Goal: Task Accomplishment & Management: Manage account settings

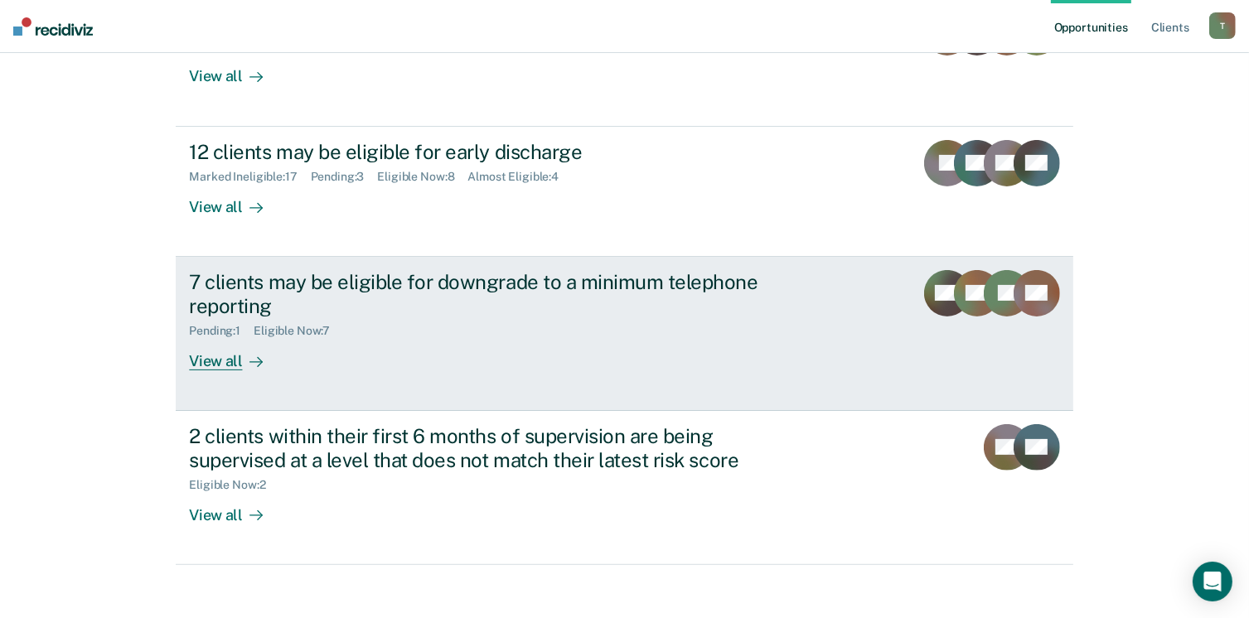
scroll to position [214, 0]
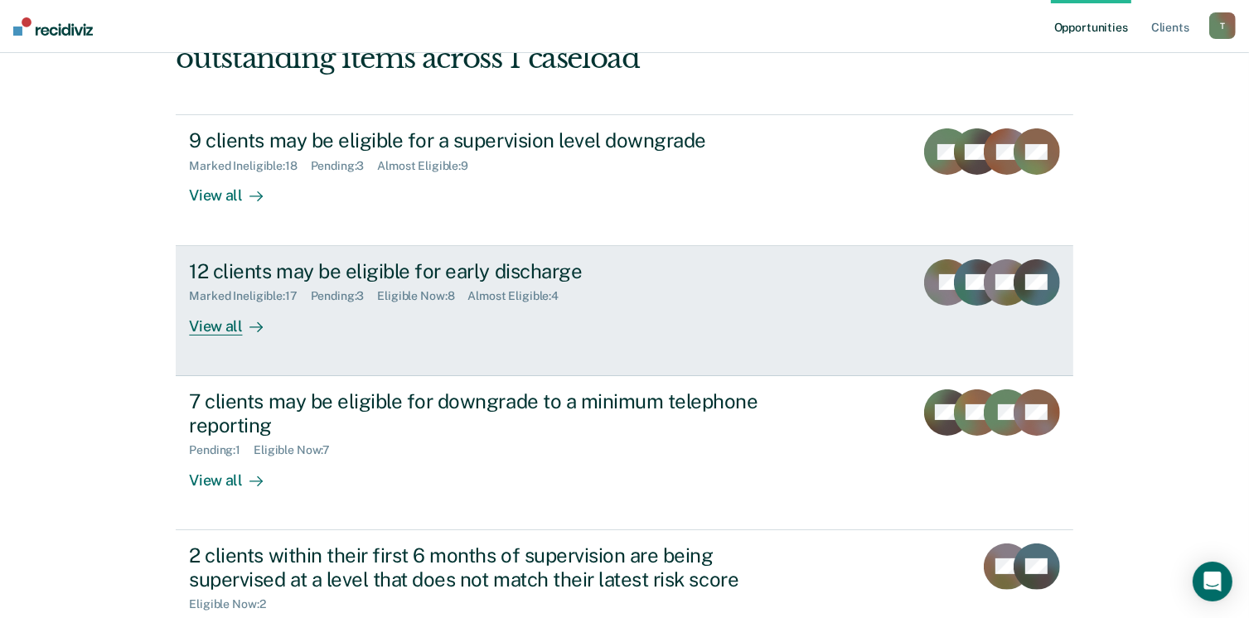
click at [221, 330] on div "View all" at bounding box center [235, 319] width 93 height 32
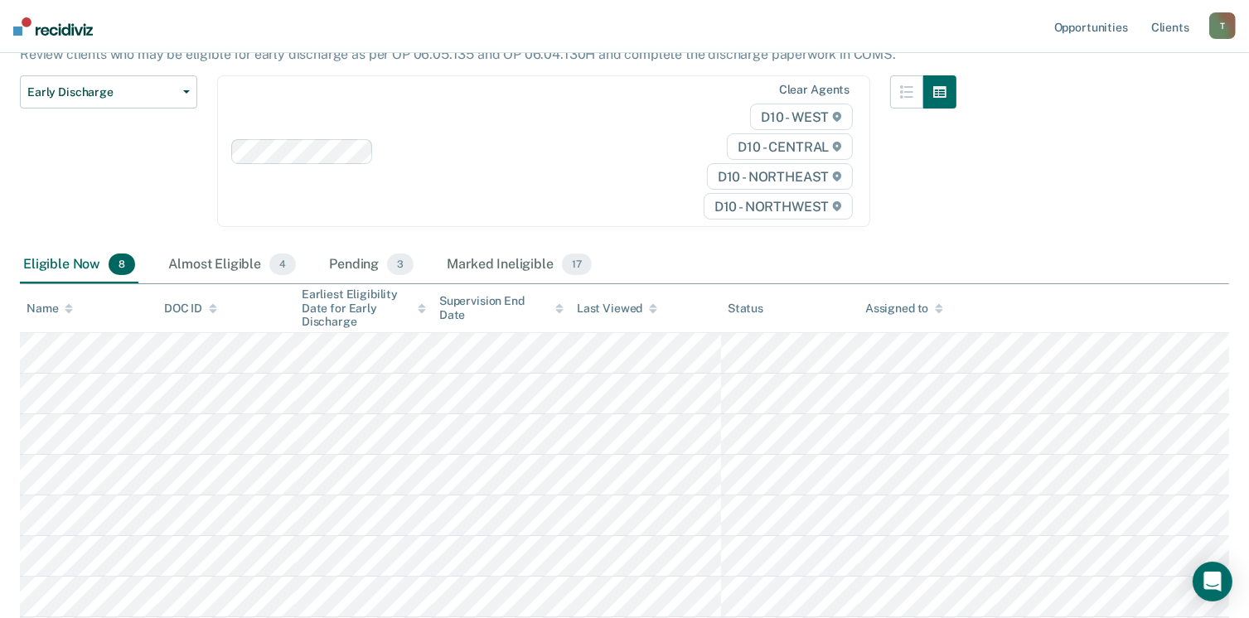
scroll to position [166, 0]
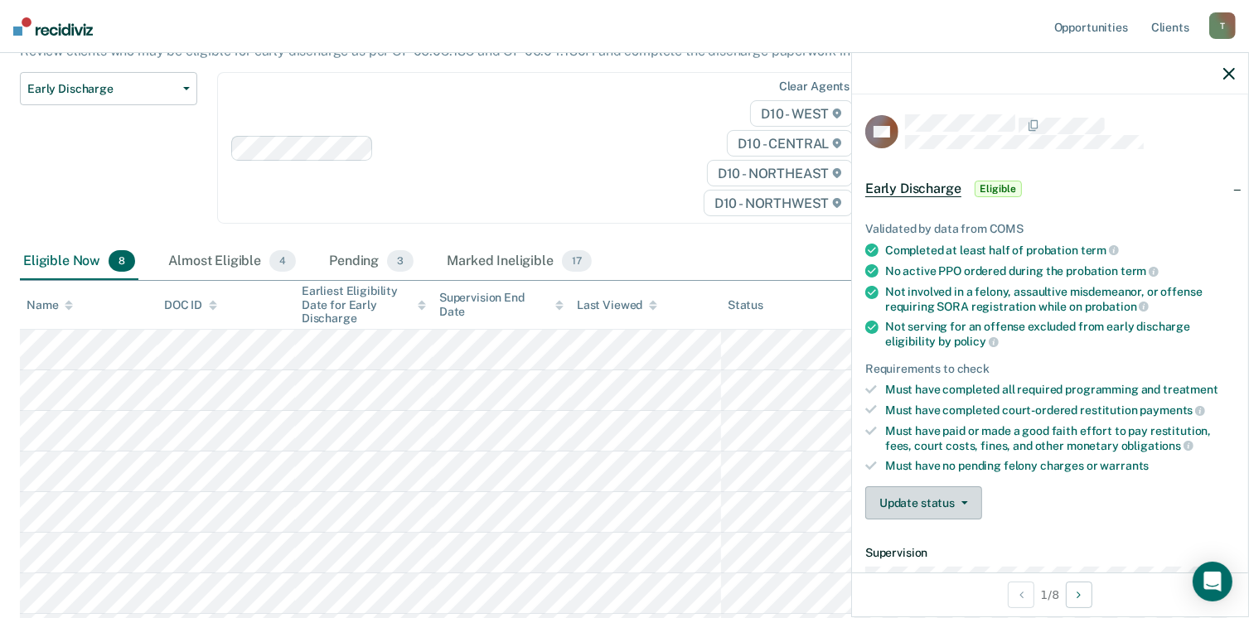
click at [966, 502] on icon "button" at bounding box center [965, 503] width 7 height 3
click at [933, 539] on button "[PERSON_NAME]" at bounding box center [945, 543] width 160 height 27
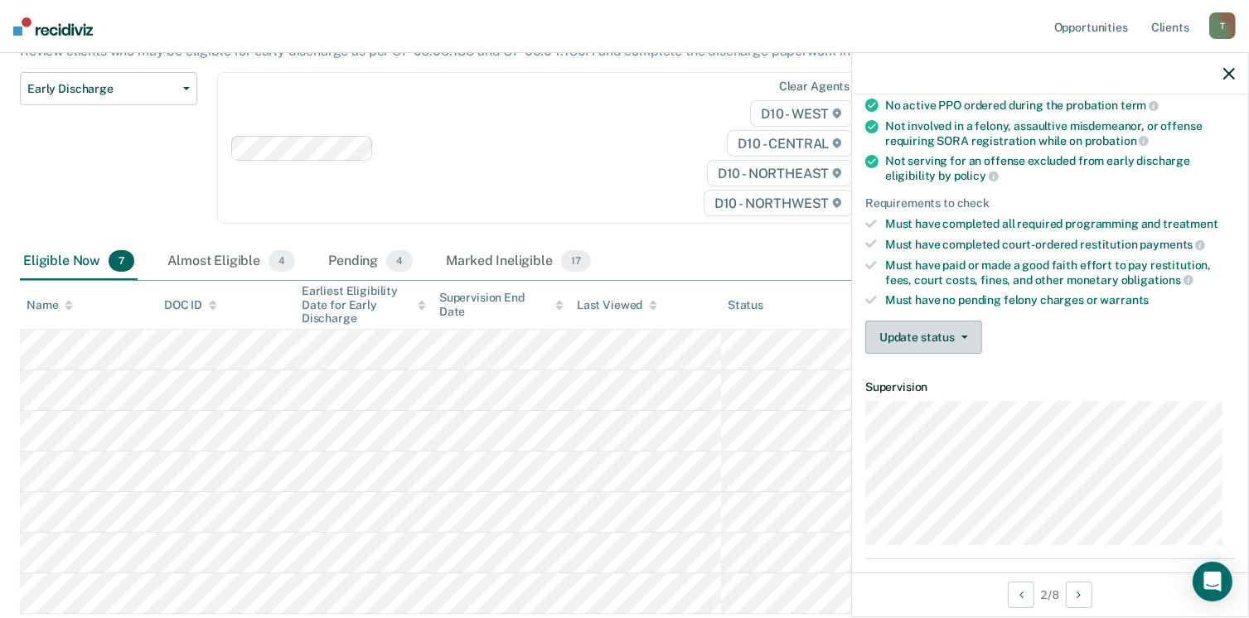
click at [962, 336] on icon "button" at bounding box center [965, 337] width 7 height 3
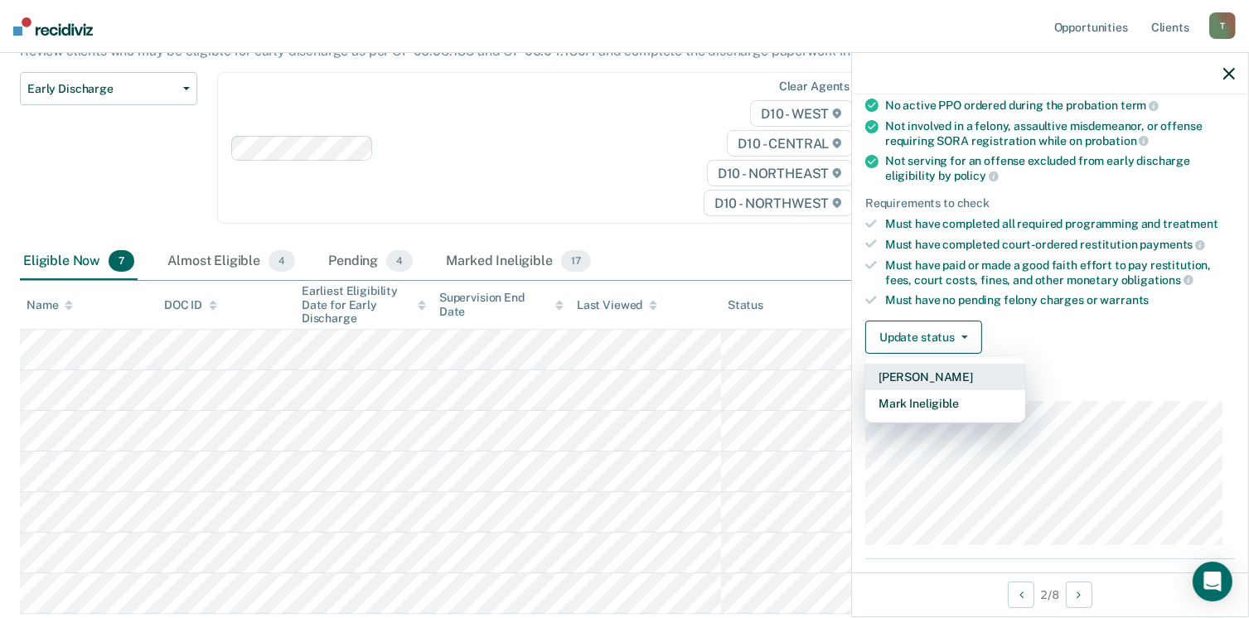
click at [927, 373] on button "[PERSON_NAME]" at bounding box center [945, 377] width 160 height 27
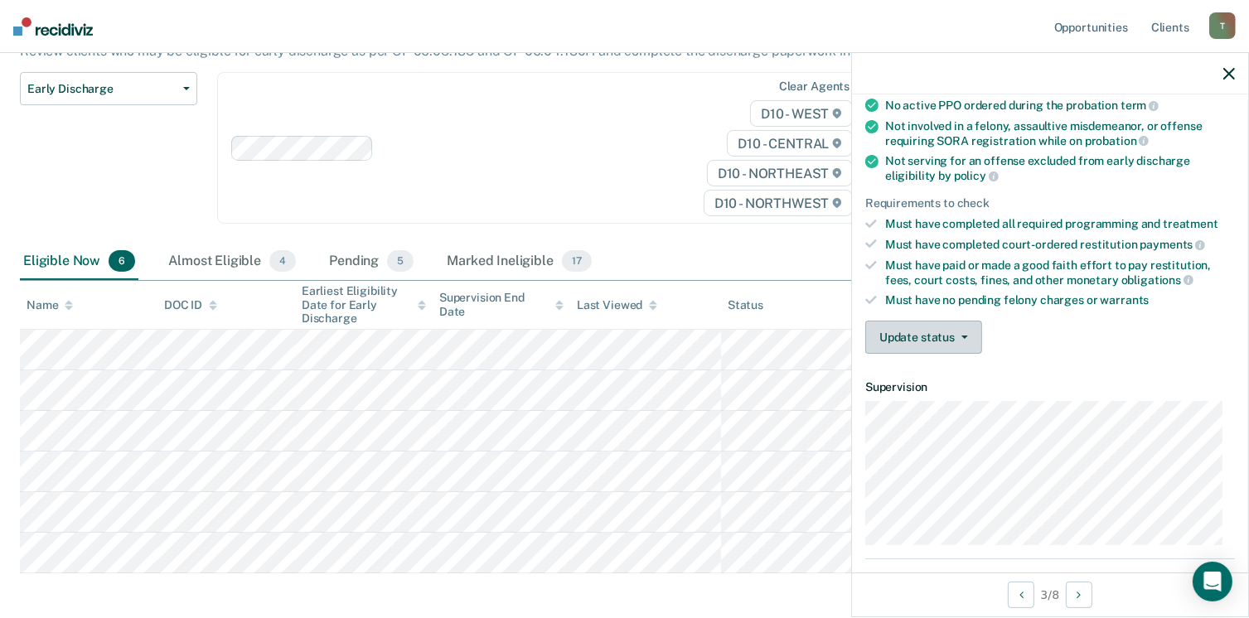
click at [965, 336] on icon "button" at bounding box center [965, 337] width 7 height 3
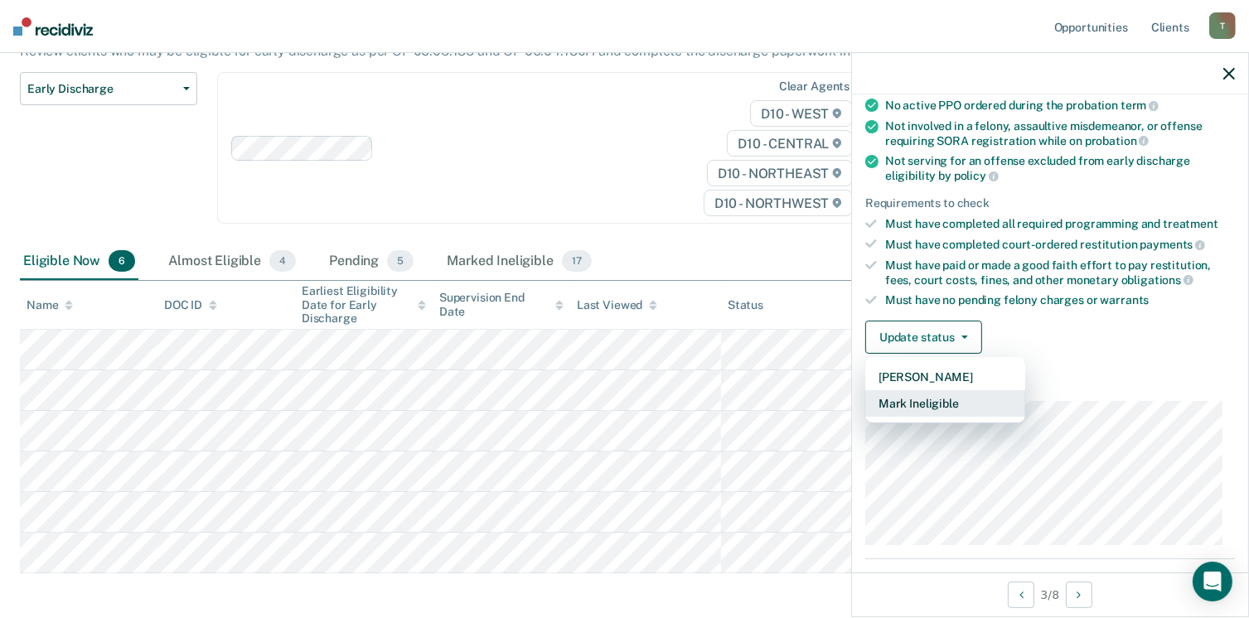
click at [941, 396] on button "Mark Ineligible" at bounding box center [945, 403] width 160 height 27
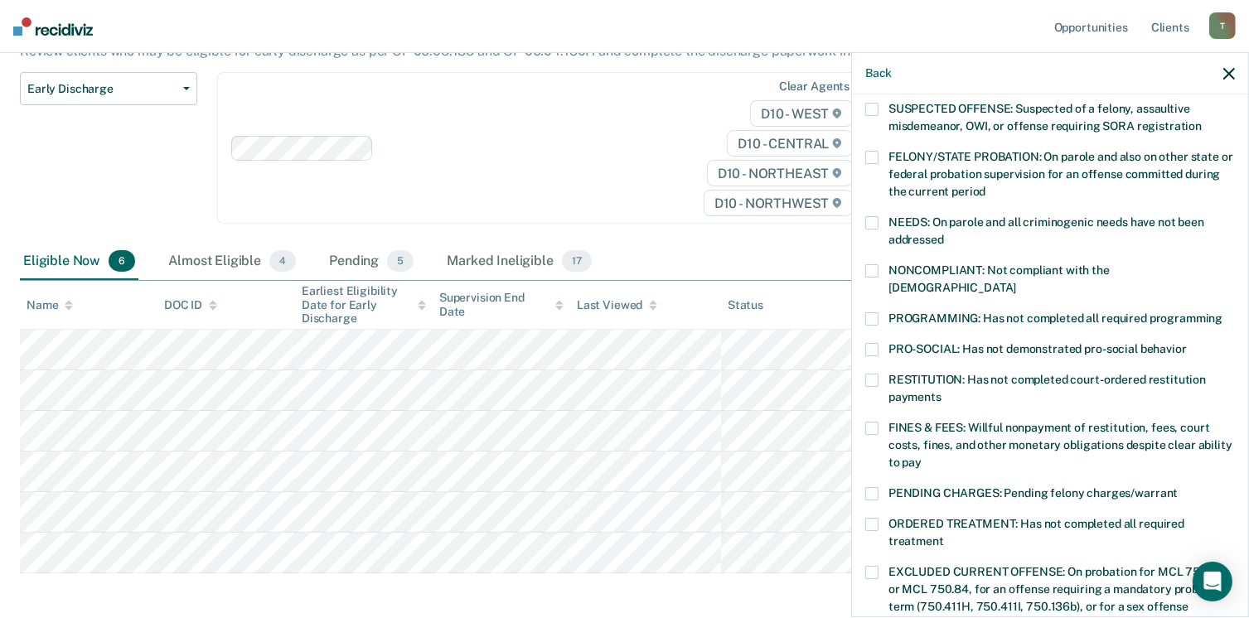
click at [865, 313] on span at bounding box center [871, 319] width 13 height 13
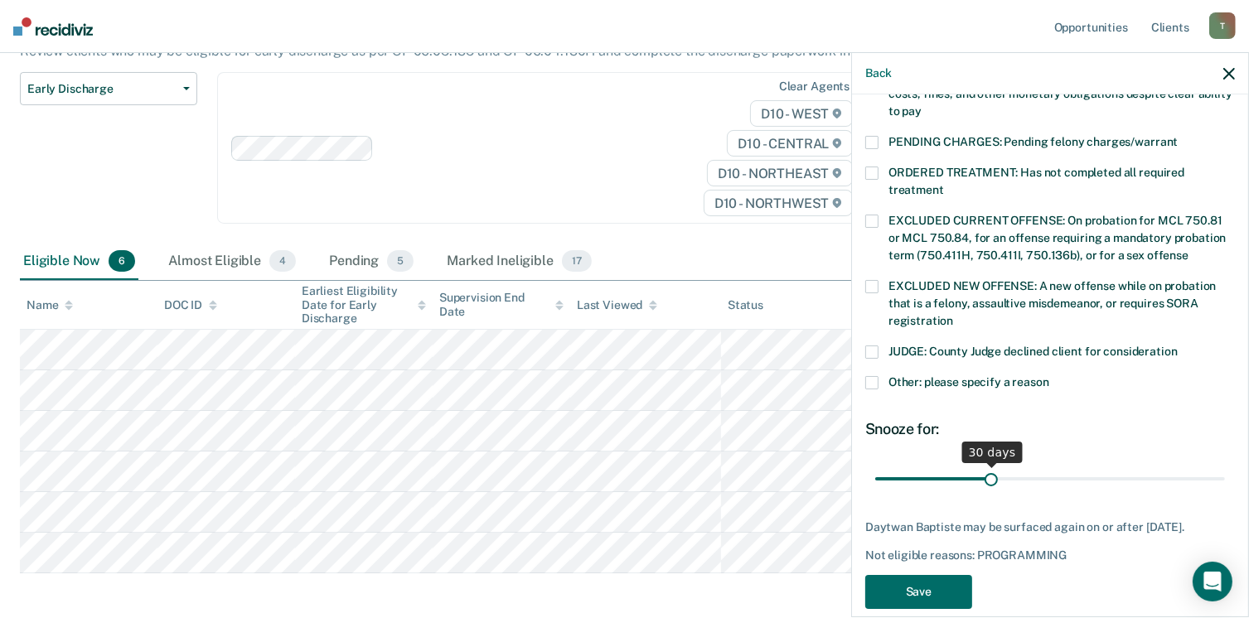
scroll to position [536, 0]
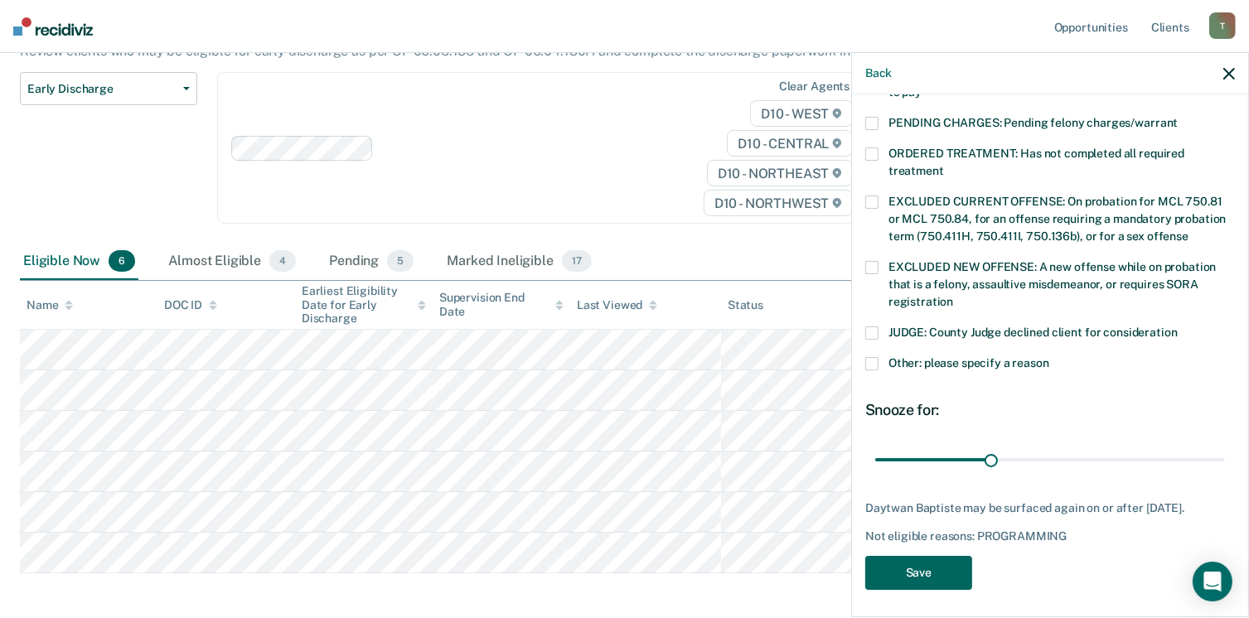
click at [904, 568] on button "Save" at bounding box center [918, 573] width 107 height 34
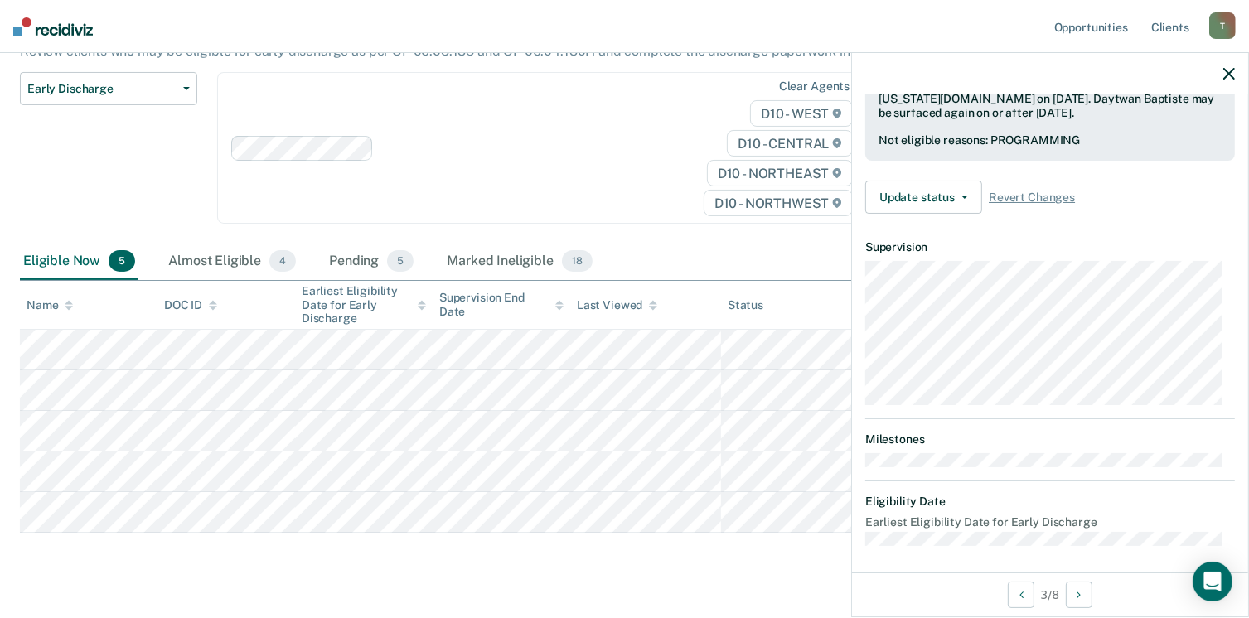
scroll to position [306, 0]
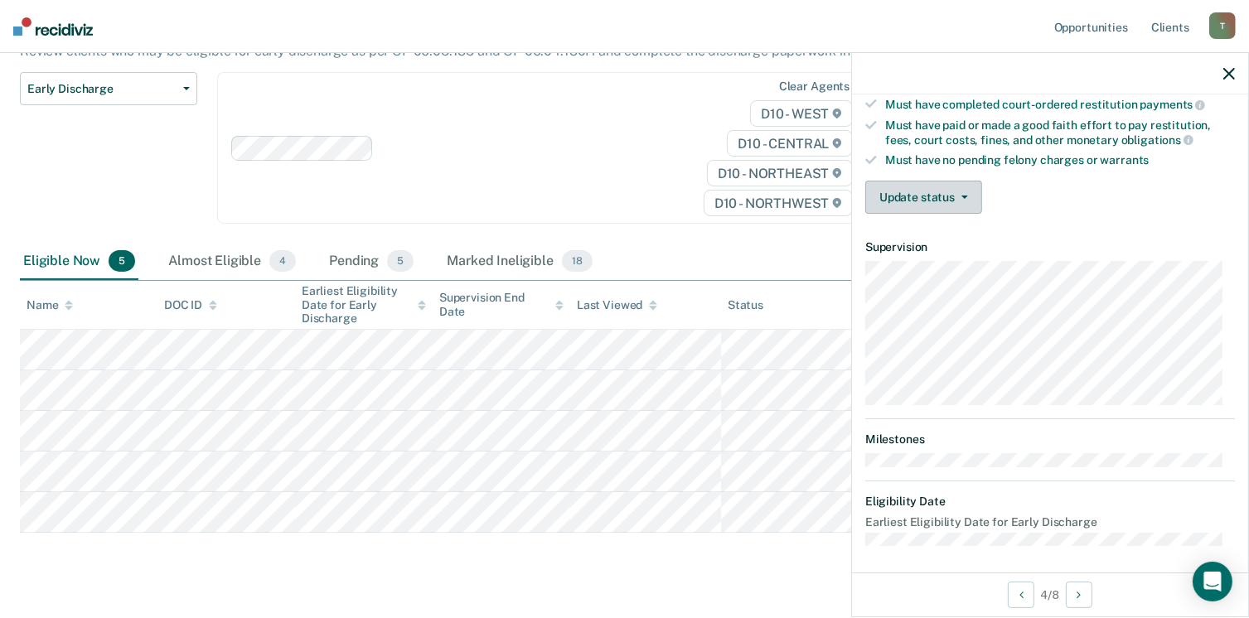
click at [962, 196] on icon "button" at bounding box center [965, 197] width 7 height 3
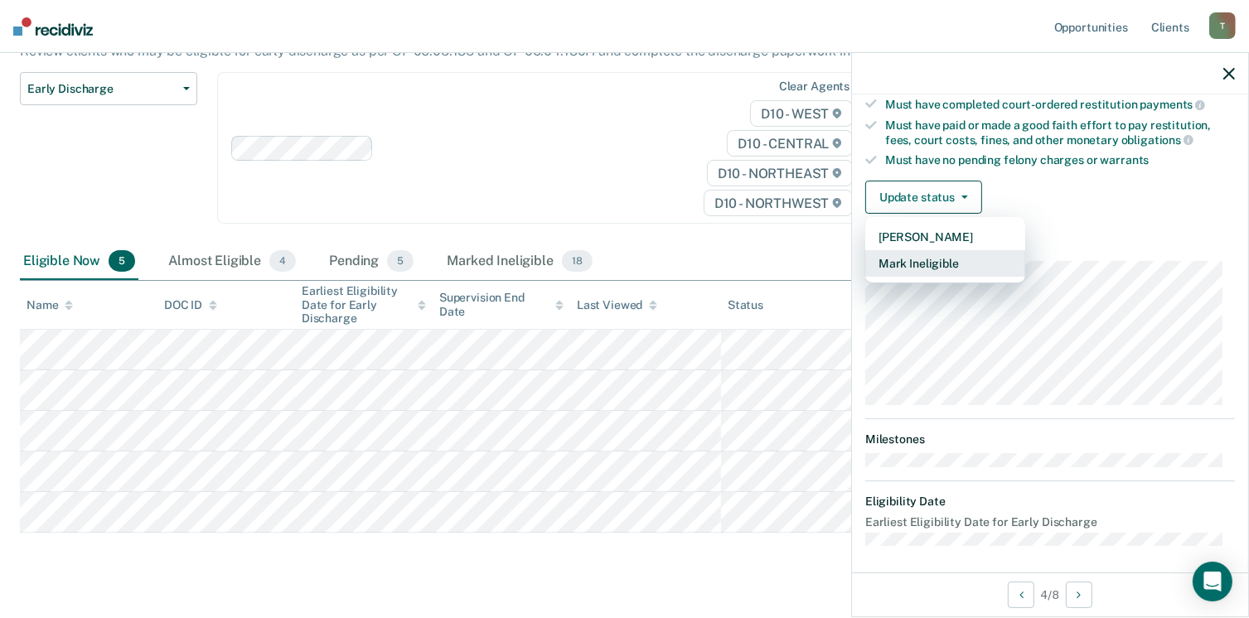
click at [932, 257] on button "Mark Ineligible" at bounding box center [945, 263] width 160 height 27
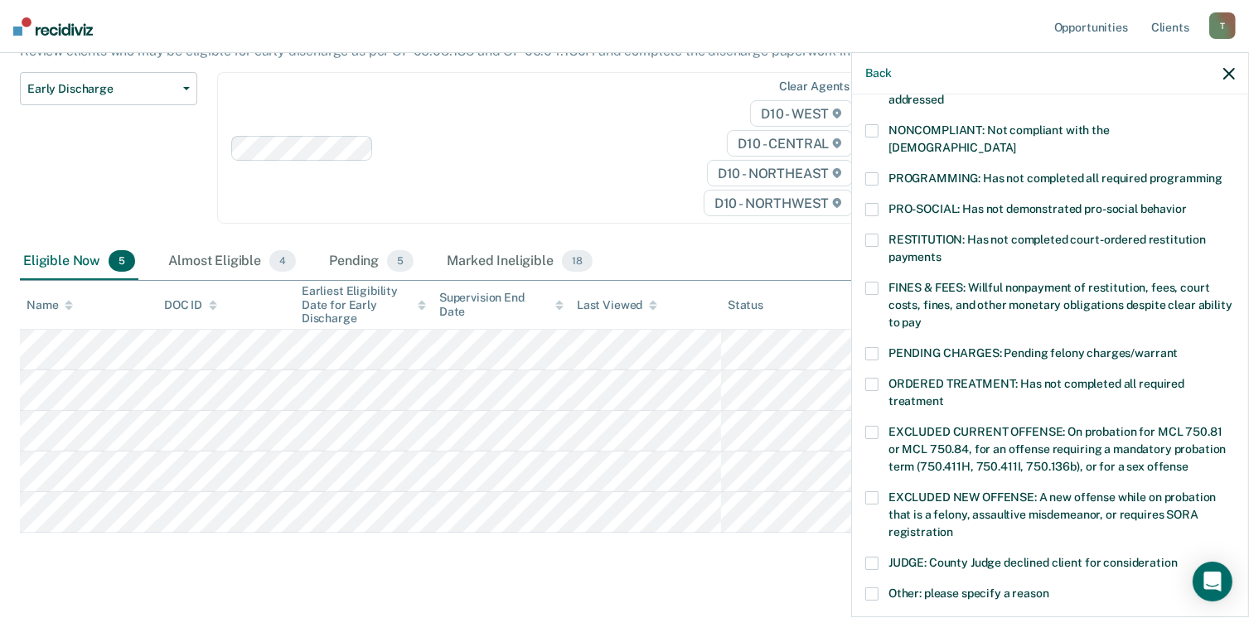
click at [875, 172] on span at bounding box center [871, 178] width 13 height 13
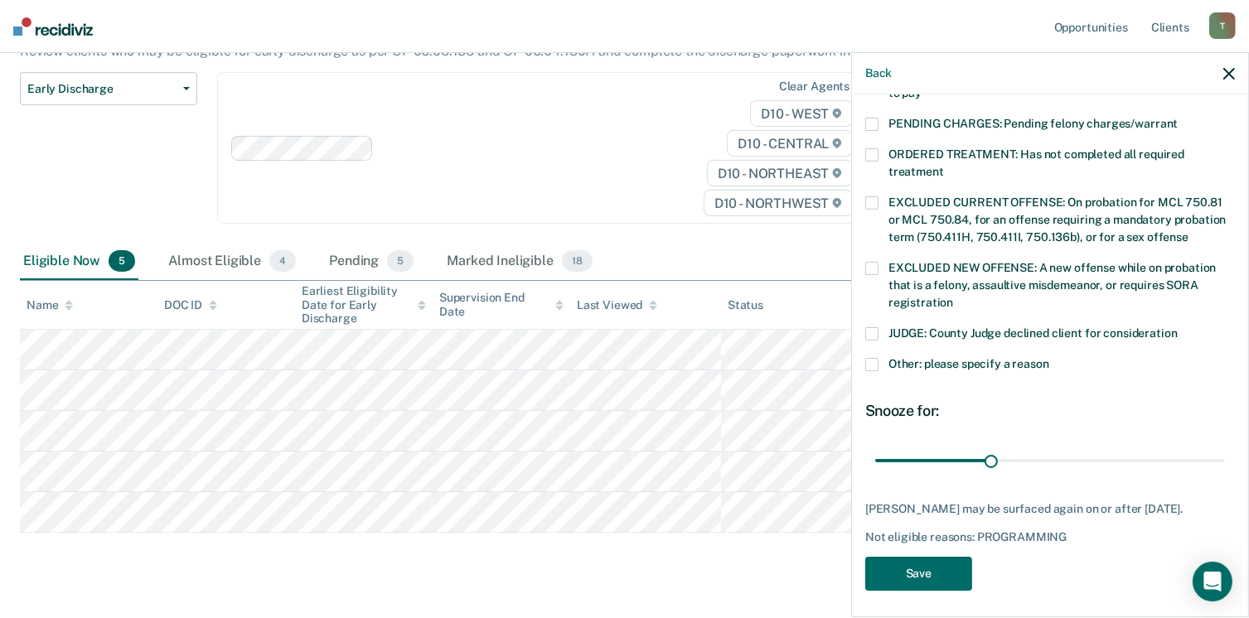
scroll to position [536, 0]
click at [902, 565] on button "Save" at bounding box center [918, 573] width 107 height 34
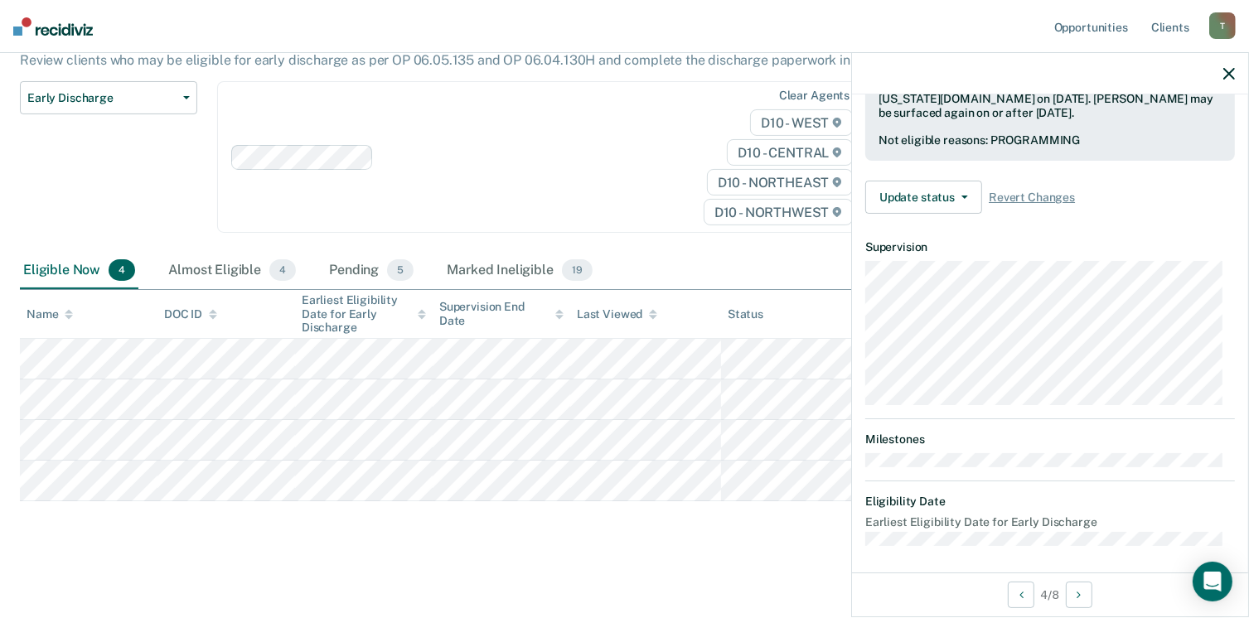
scroll to position [306, 0]
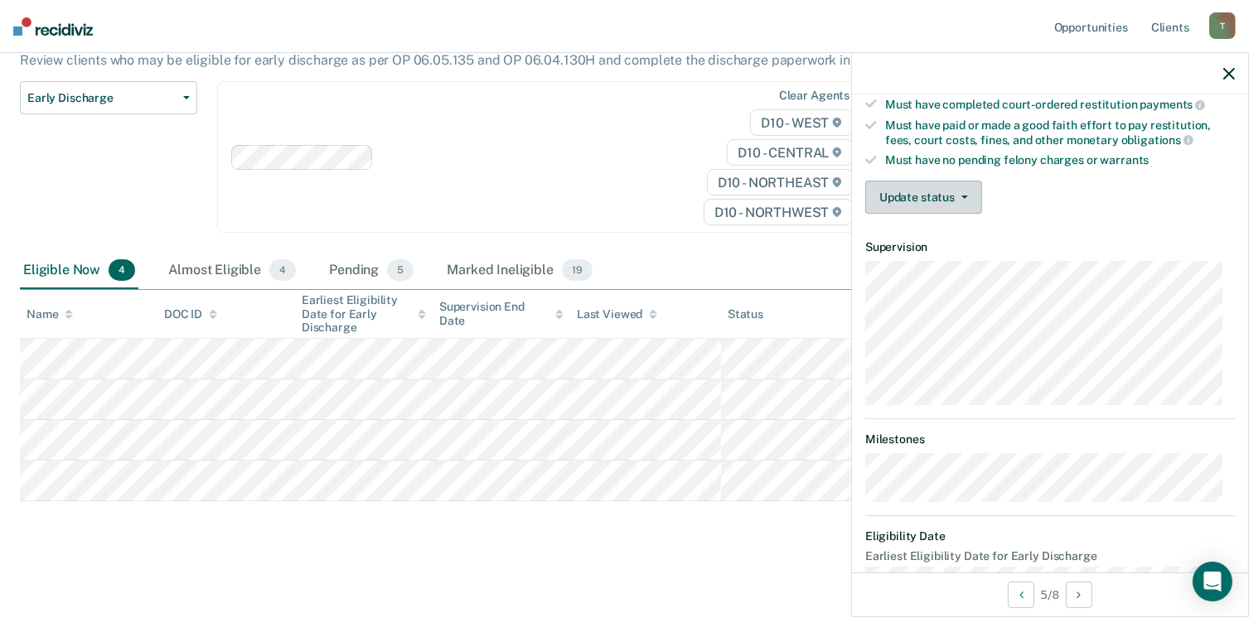
click at [957, 196] on span "button" at bounding box center [961, 197] width 13 height 3
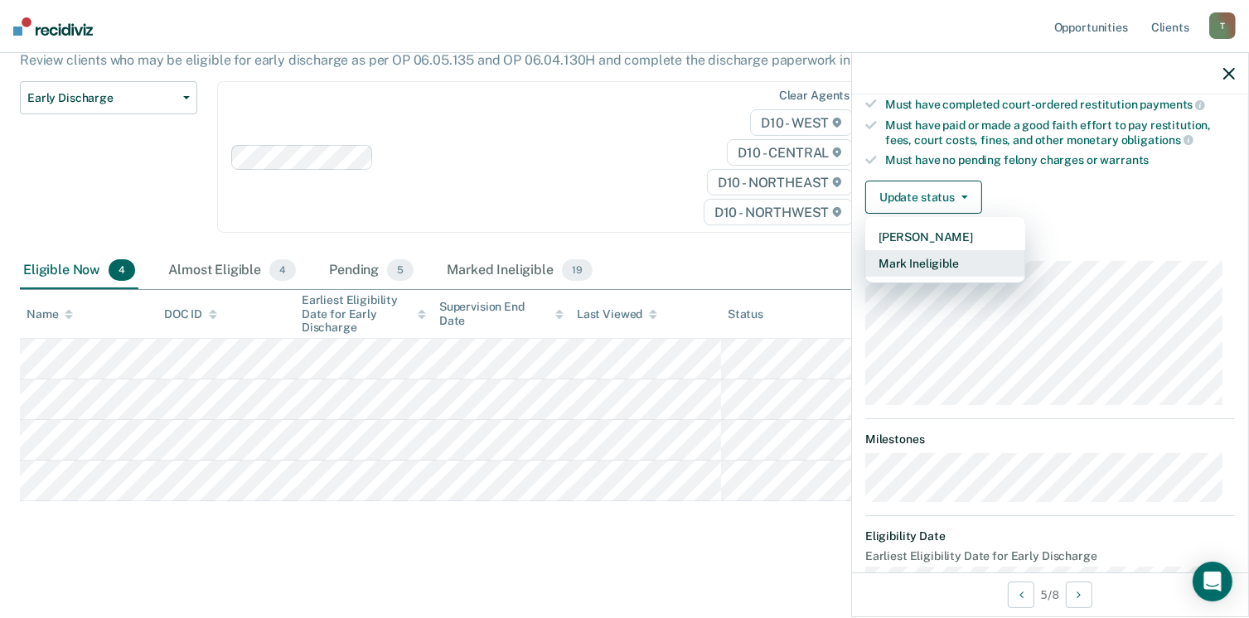
click at [928, 259] on button "Mark Ineligible" at bounding box center [945, 263] width 160 height 27
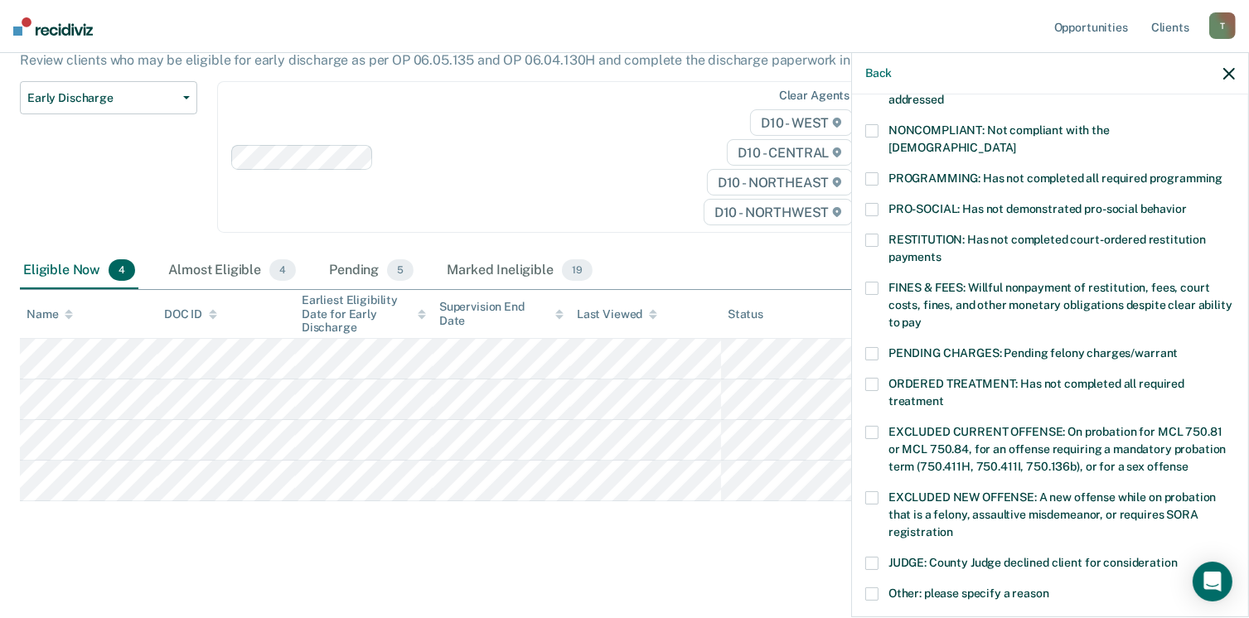
click at [875, 172] on span at bounding box center [871, 178] width 13 height 13
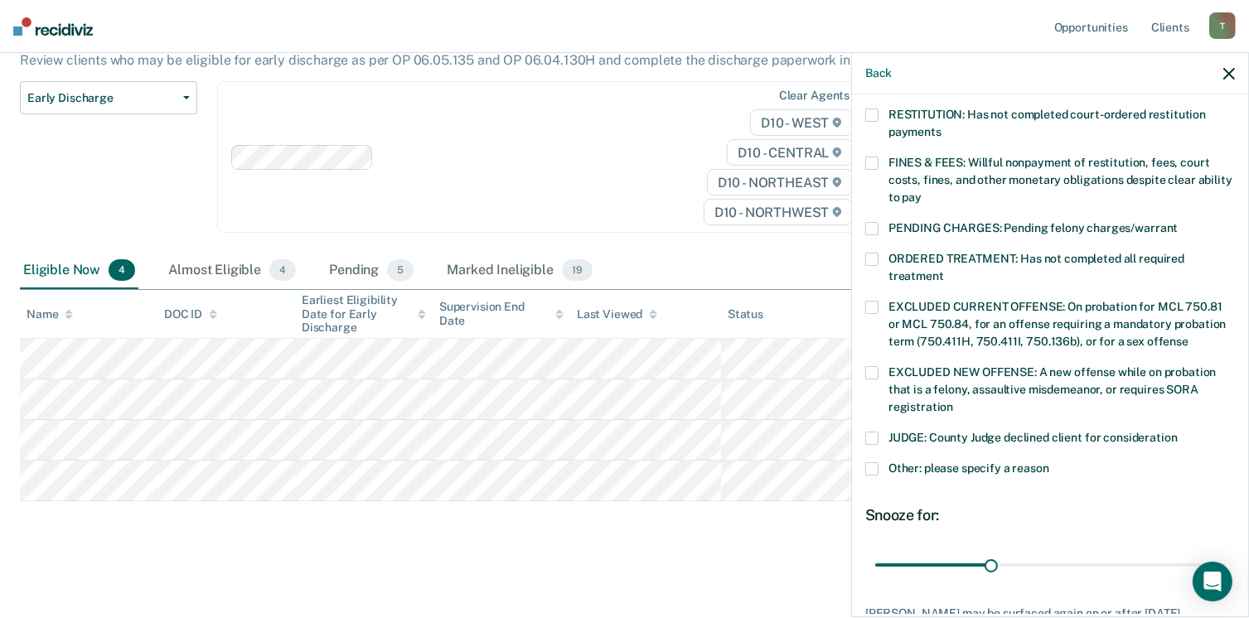
scroll to position [536, 0]
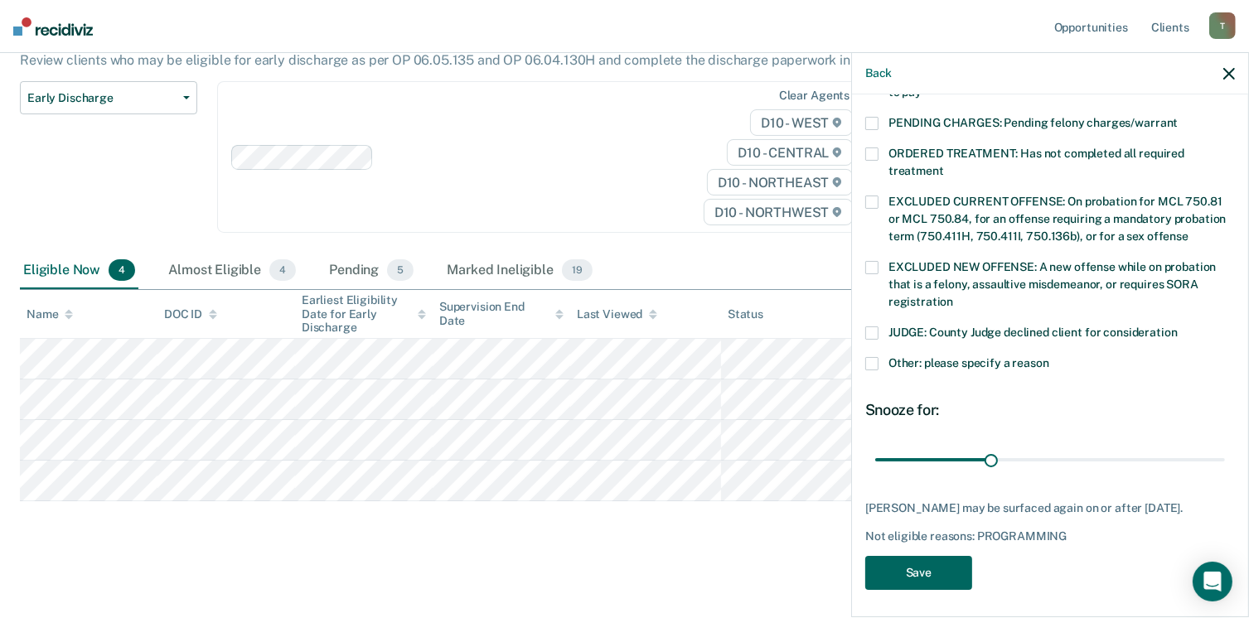
click at [925, 570] on button "Save" at bounding box center [918, 573] width 107 height 34
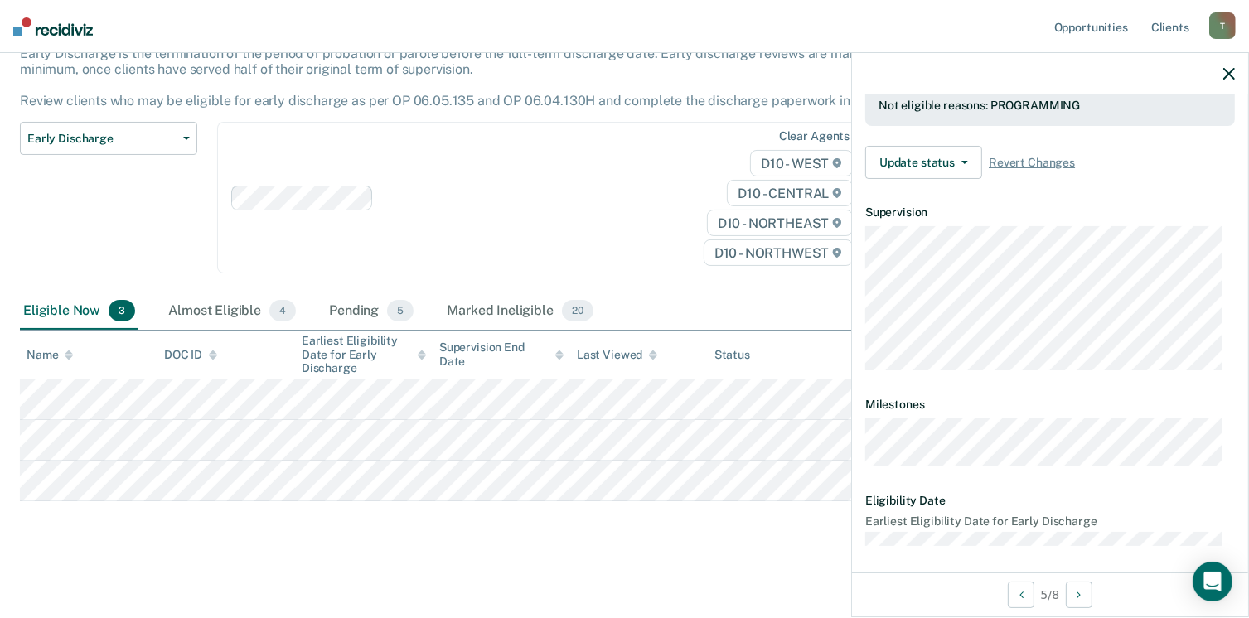
scroll to position [323, 0]
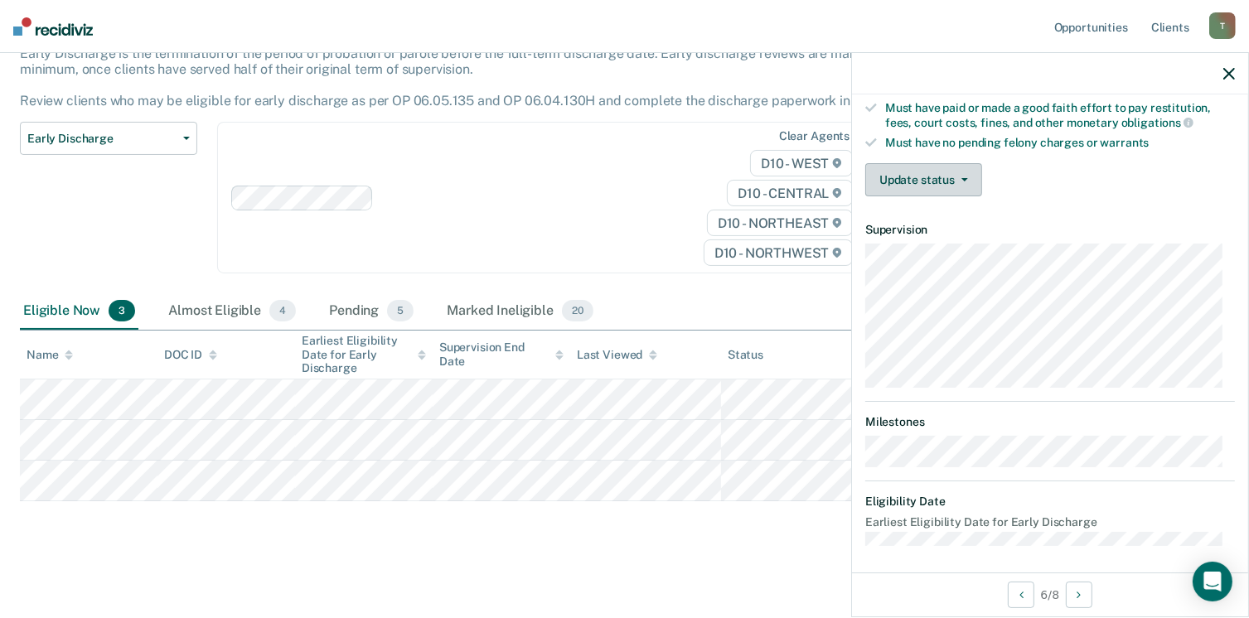
click at [971, 168] on button "Update status" at bounding box center [923, 179] width 117 height 33
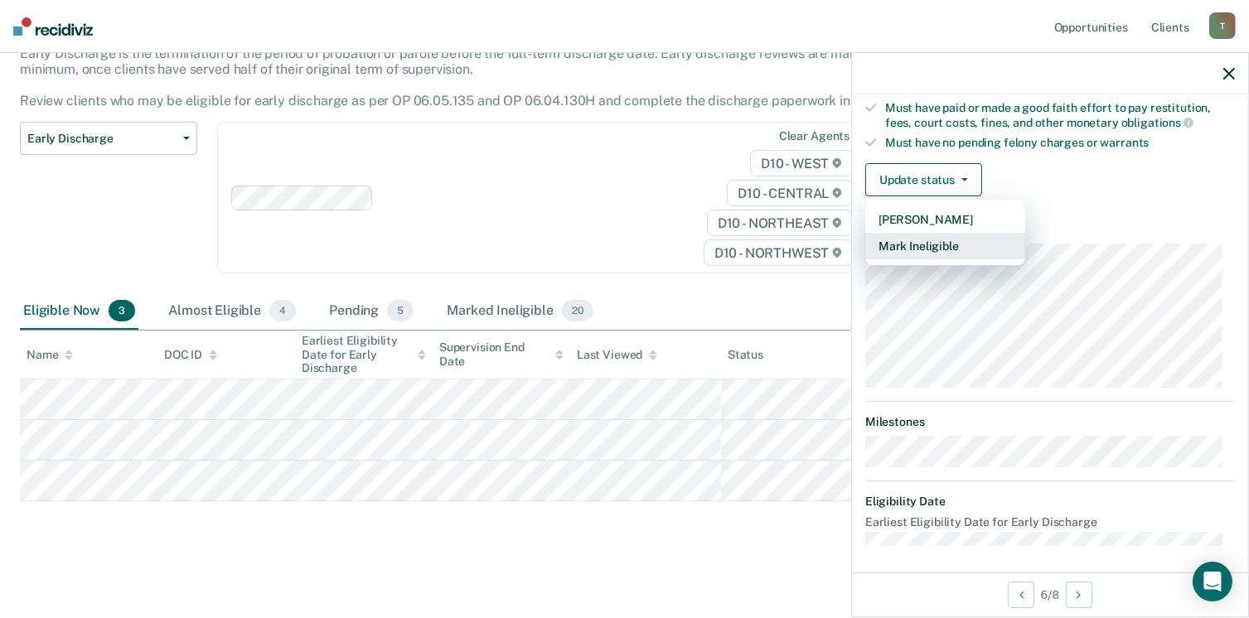
click at [952, 238] on button "Mark Ineligible" at bounding box center [945, 246] width 160 height 27
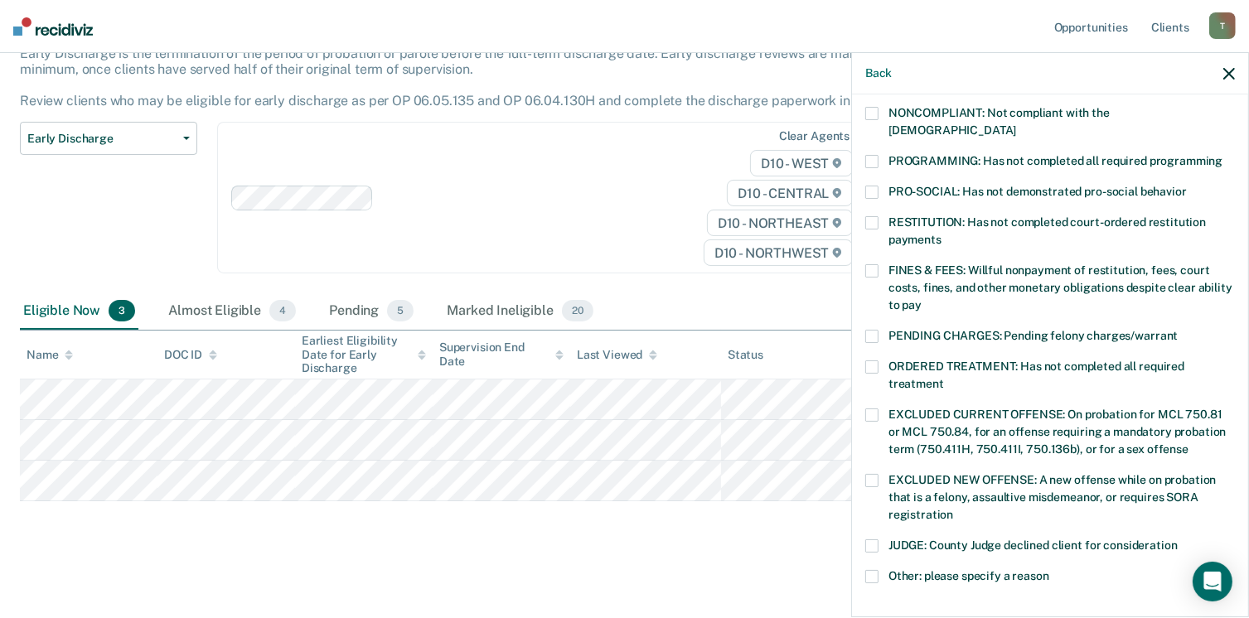
click at [876, 155] on span at bounding box center [871, 161] width 13 height 13
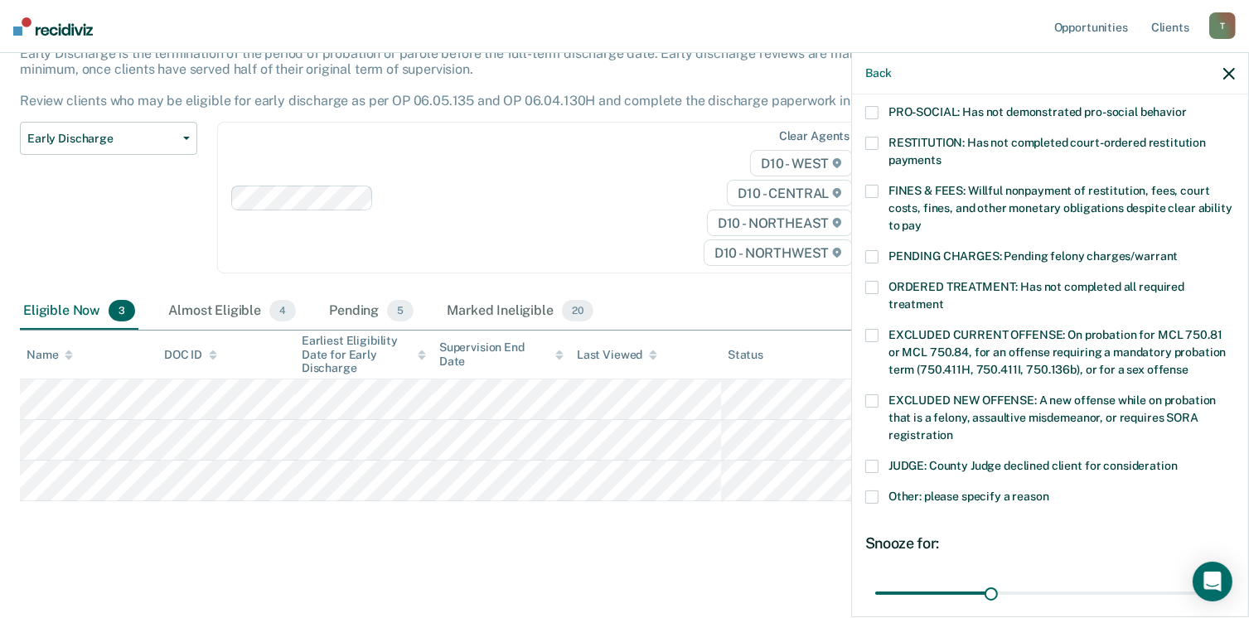
scroll to position [536, 0]
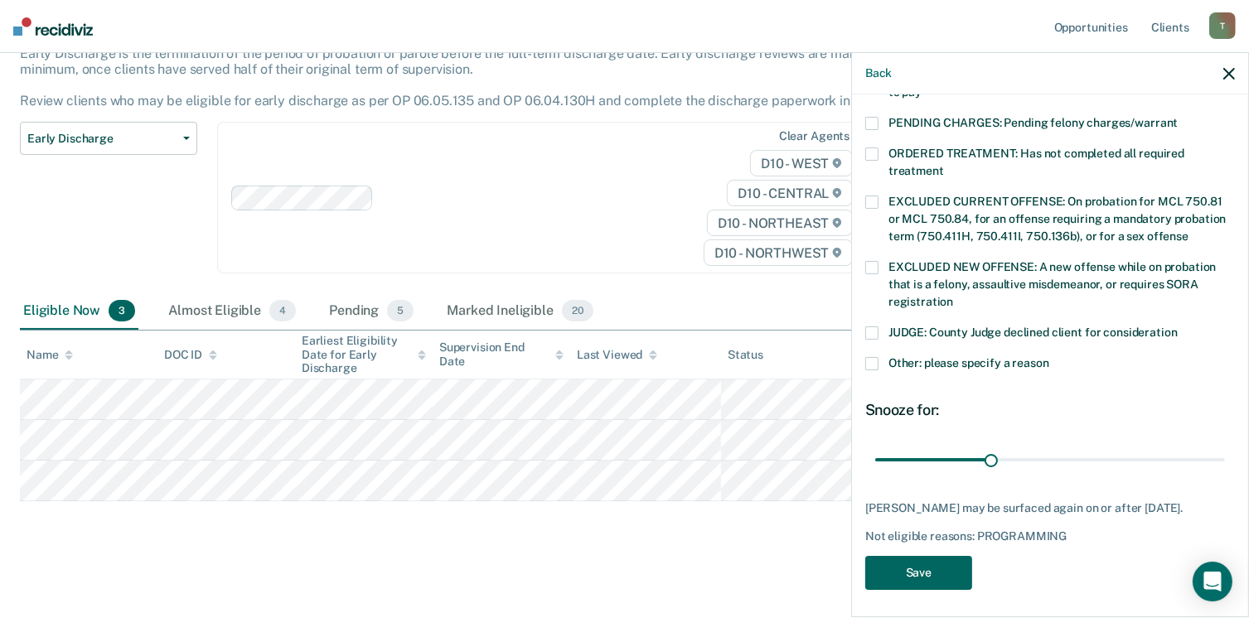
click at [902, 563] on button "Save" at bounding box center [918, 573] width 107 height 34
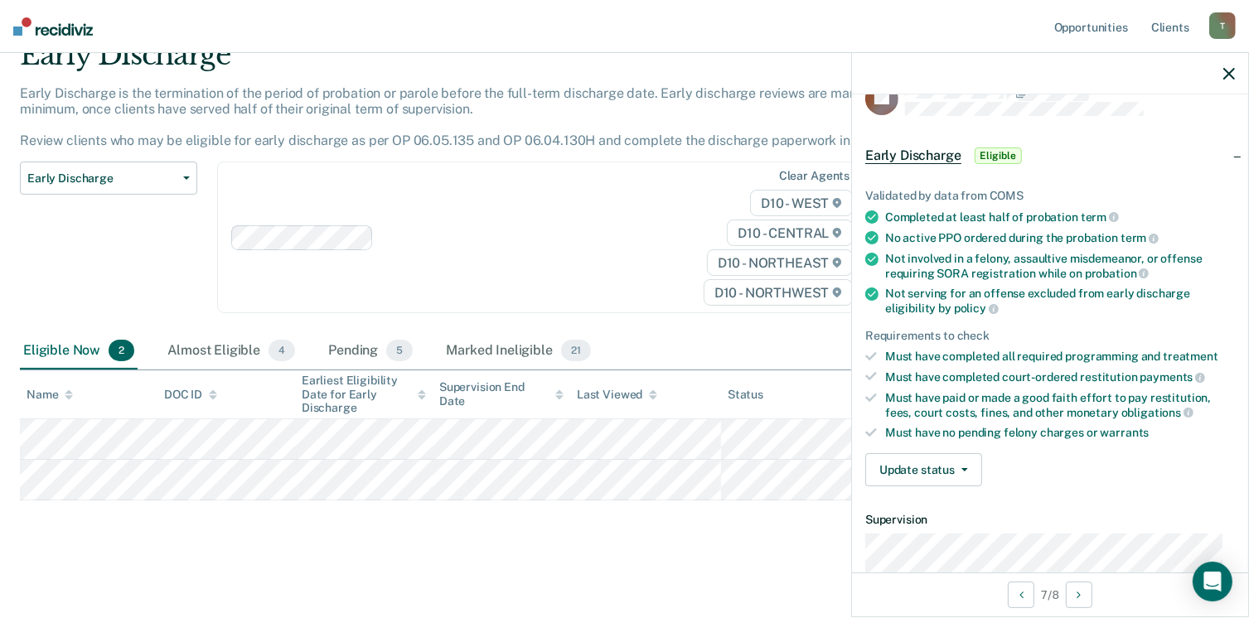
scroll to position [0, 0]
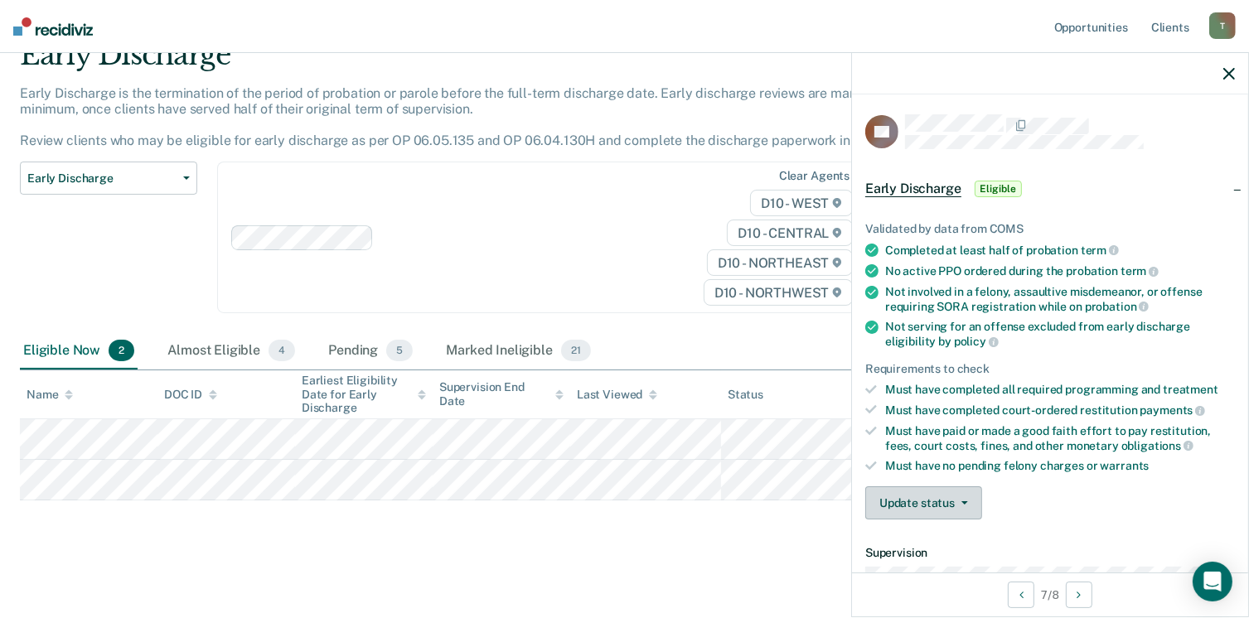
click at [967, 502] on icon "button" at bounding box center [965, 503] width 7 height 3
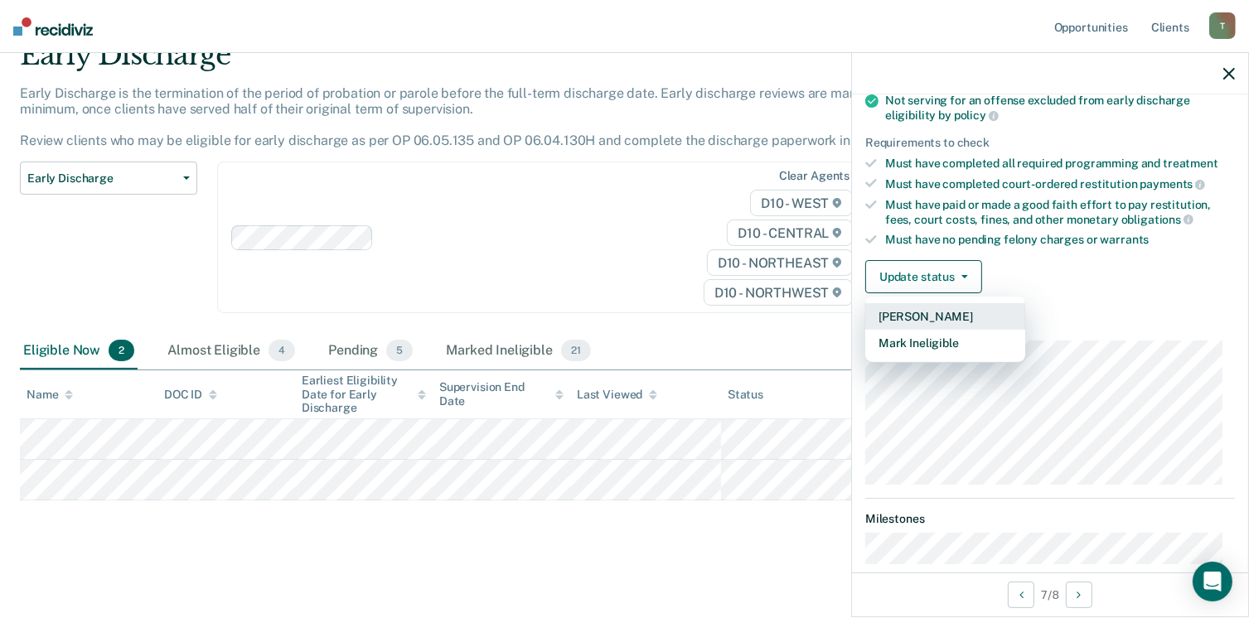
scroll to position [249, 0]
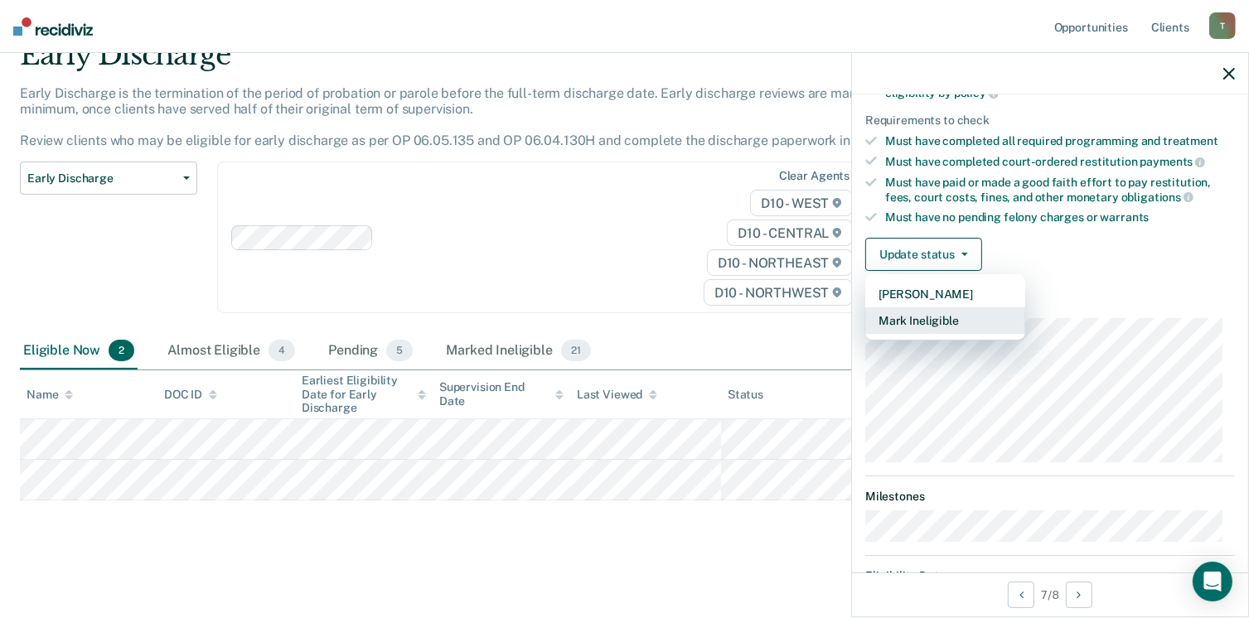
click at [952, 313] on button "Mark Ineligible" at bounding box center [945, 321] width 160 height 27
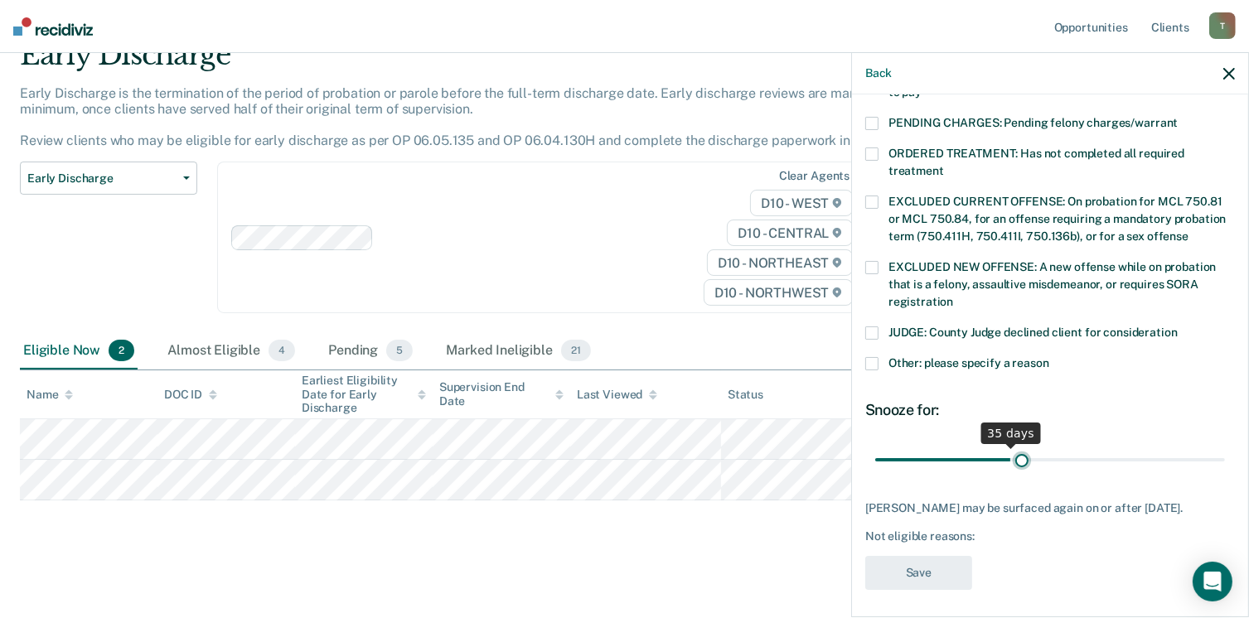
scroll to position [522, 0]
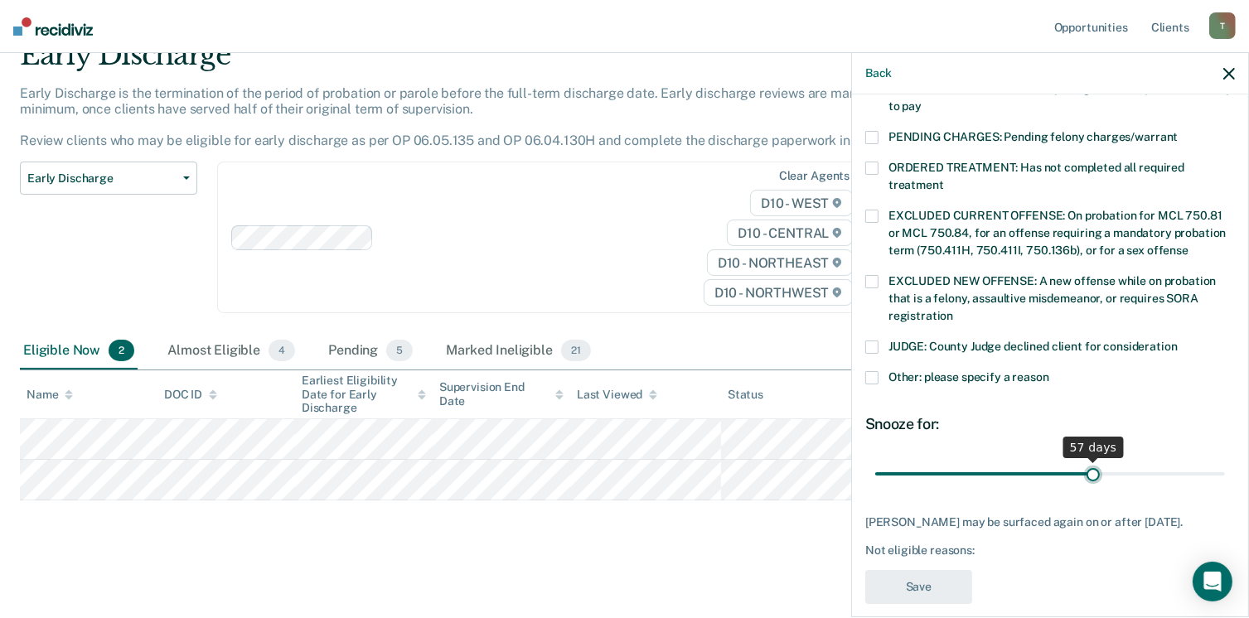
drag, startPoint x: 985, startPoint y: 441, endPoint x: 1088, endPoint y: 432, distance: 103.2
type input "57"
click at [1088, 460] on input "range" at bounding box center [1050, 474] width 350 height 29
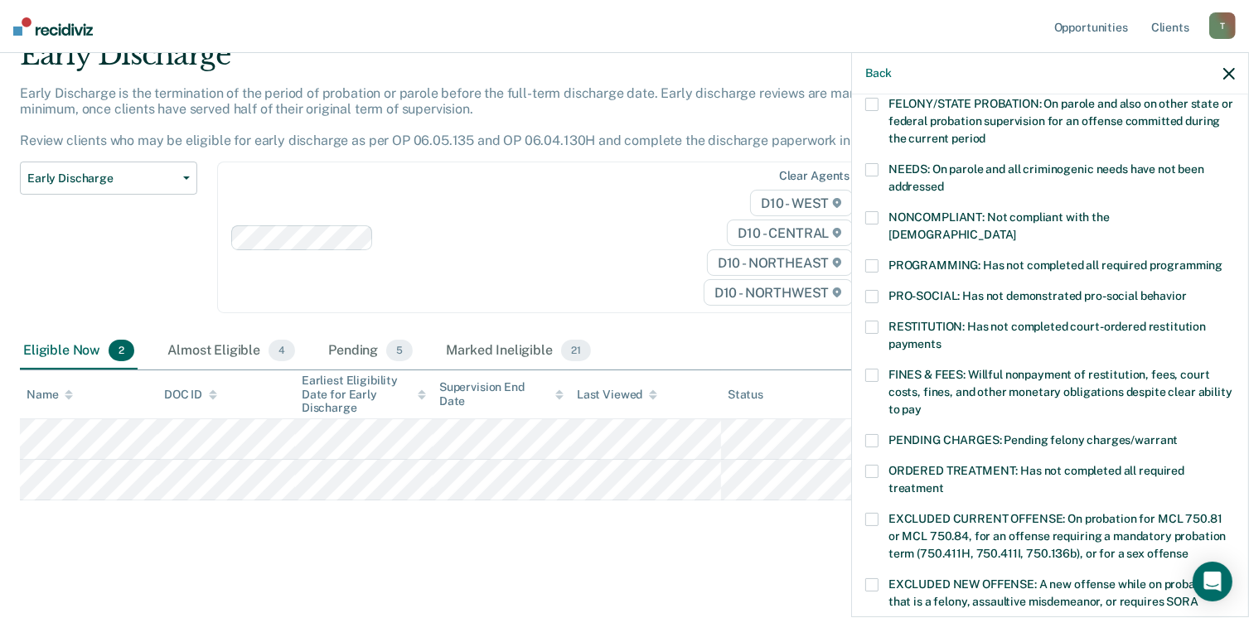
scroll to position [191, 0]
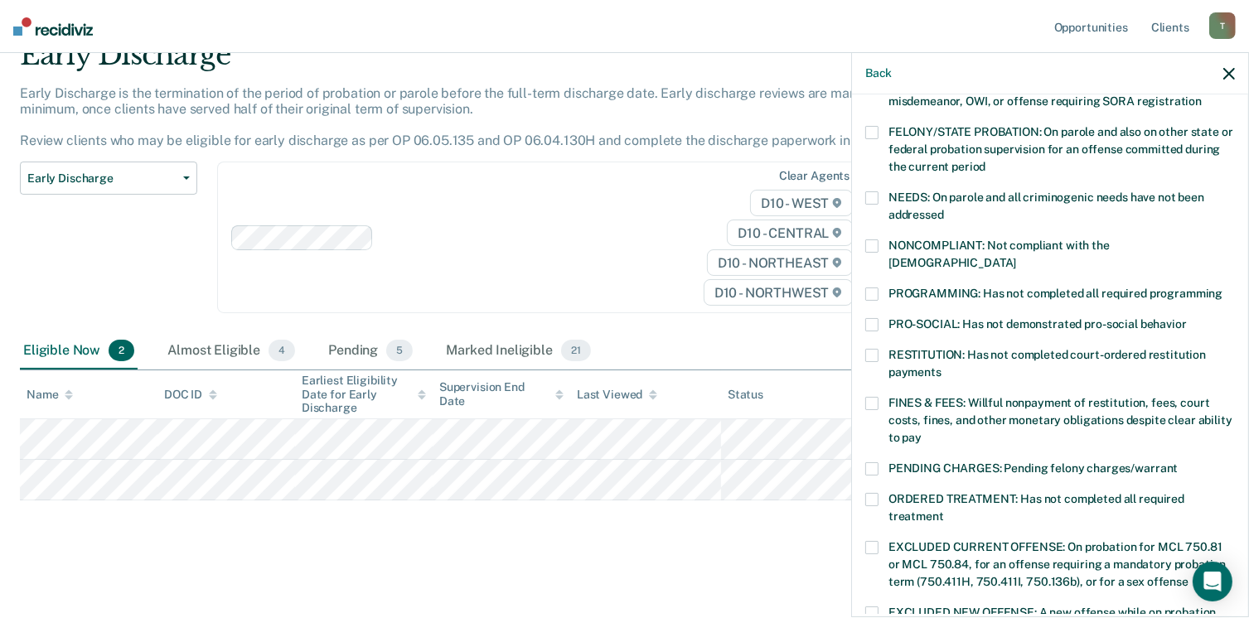
click at [877, 288] on span at bounding box center [871, 294] width 13 height 13
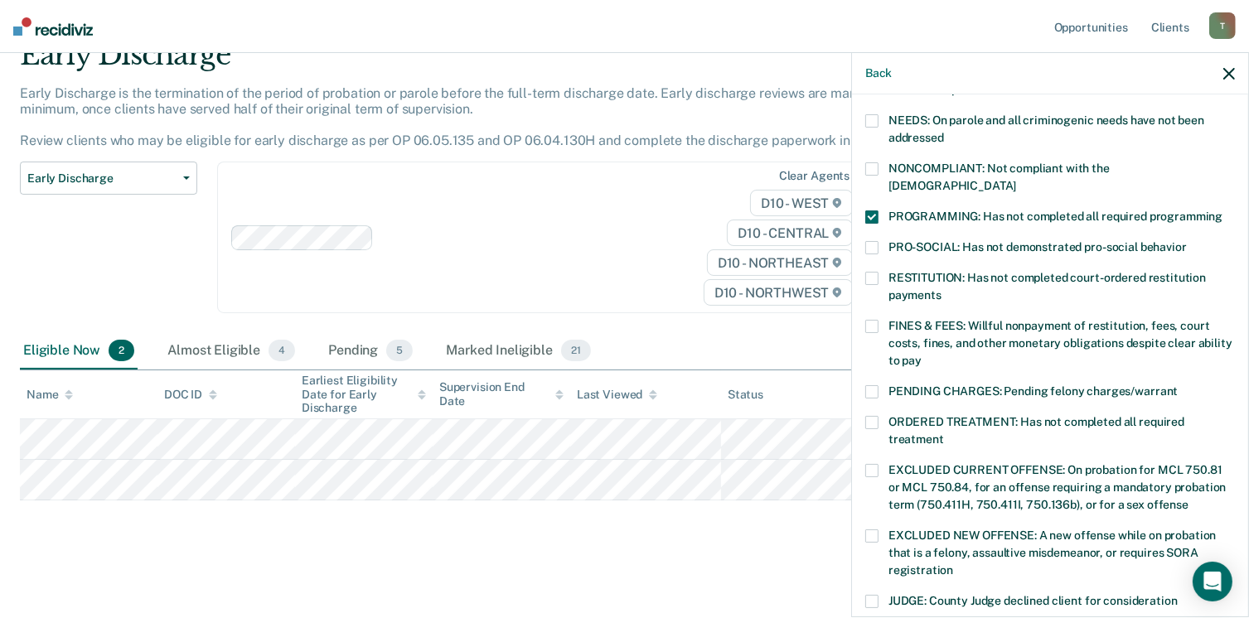
scroll to position [522, 0]
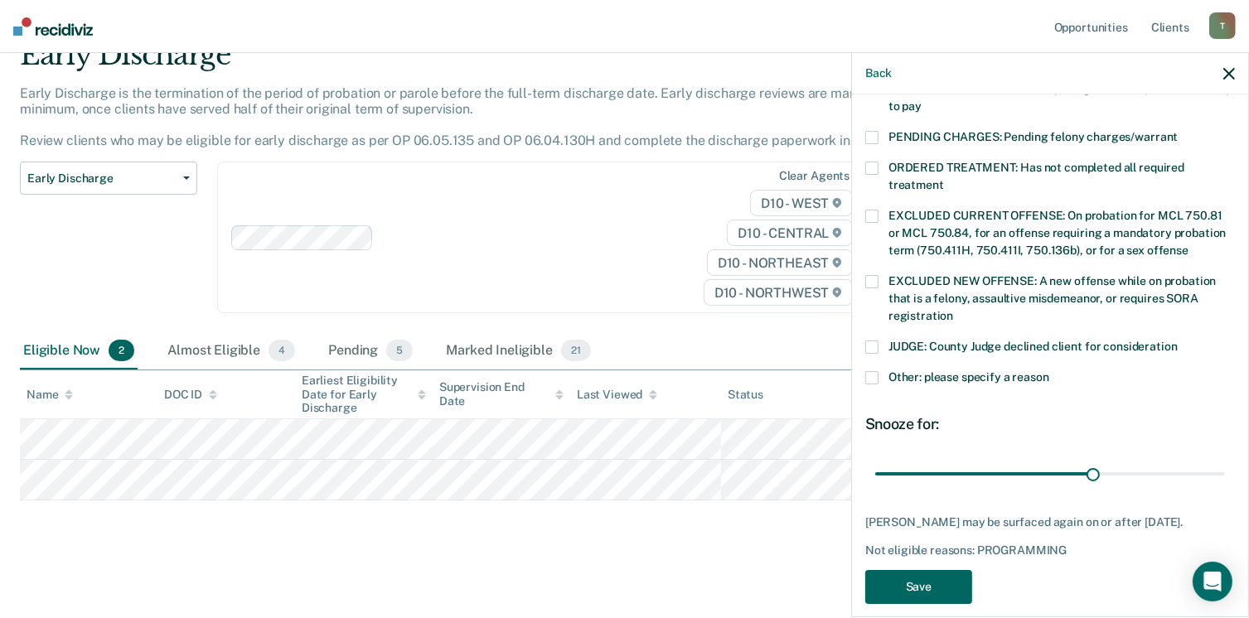
click at [921, 570] on button "Save" at bounding box center [918, 587] width 107 height 34
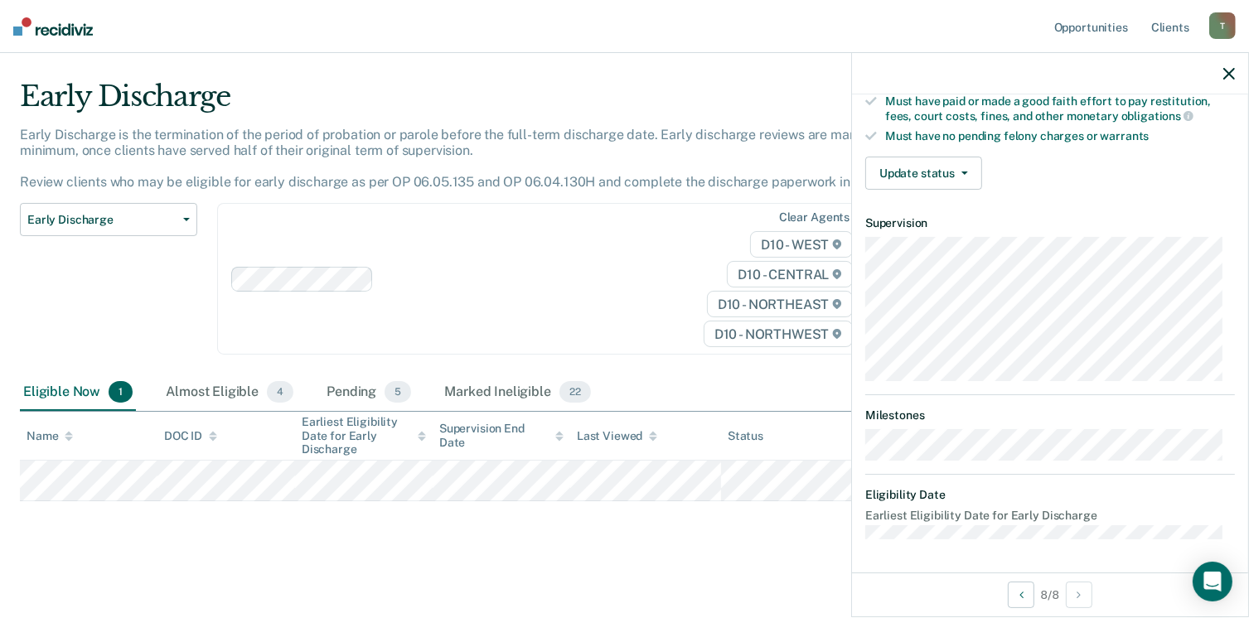
scroll to position [323, 0]
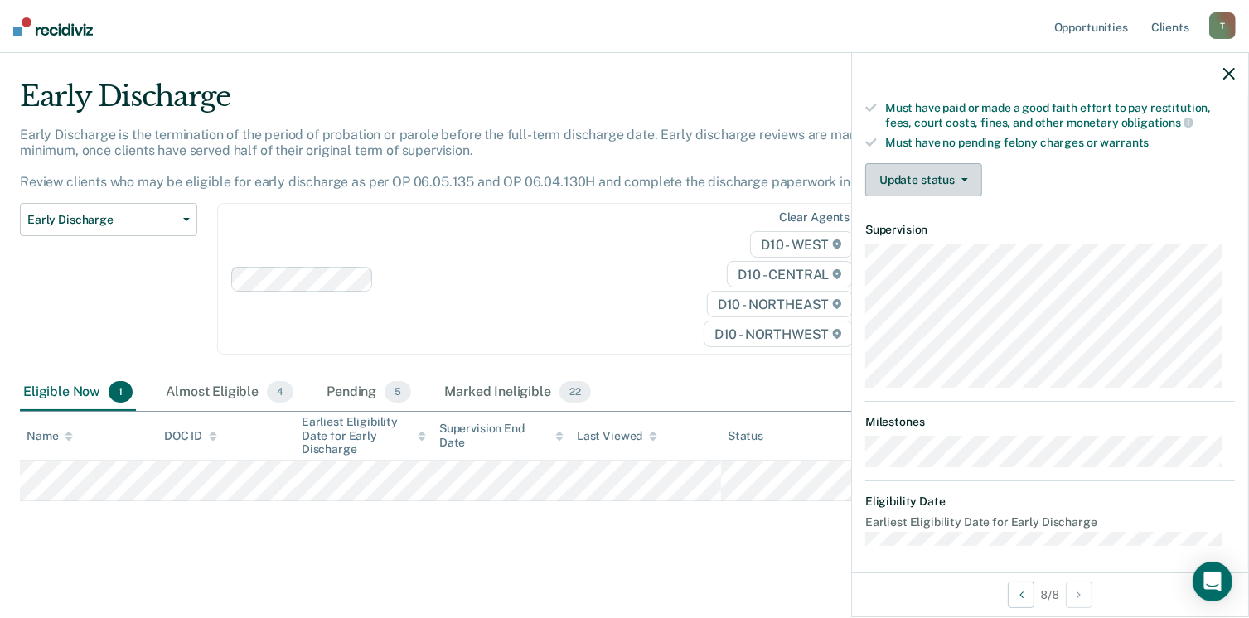
click at [965, 176] on button "Update status" at bounding box center [923, 179] width 117 height 33
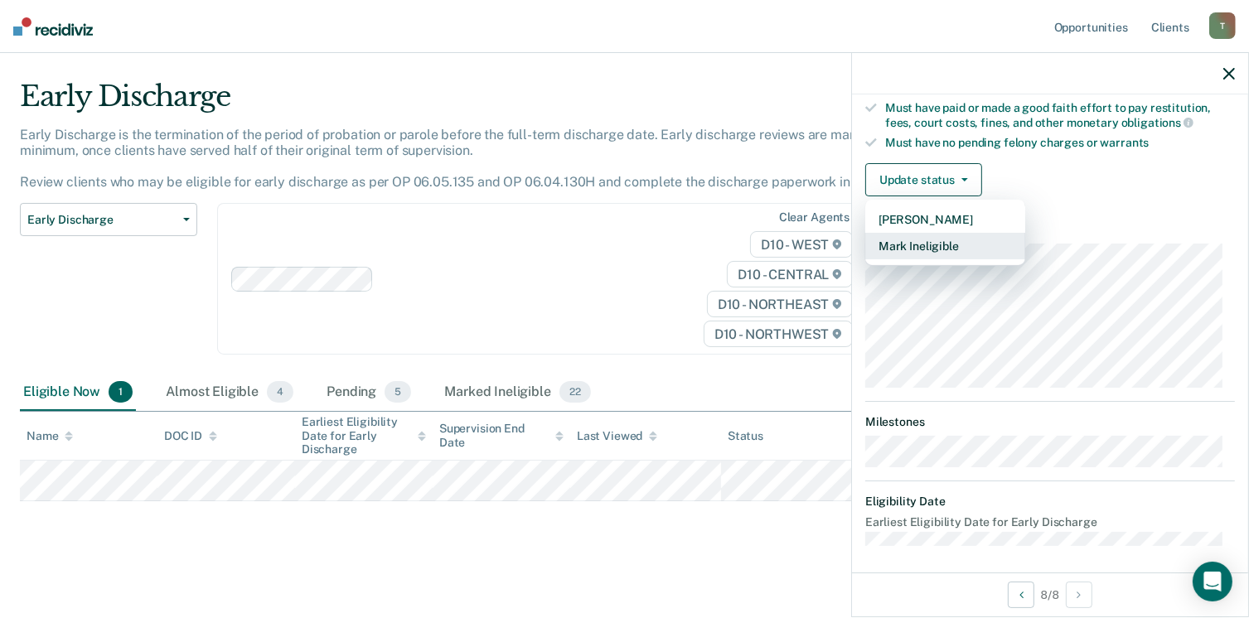
click at [947, 239] on button "Mark Ineligible" at bounding box center [945, 246] width 160 height 27
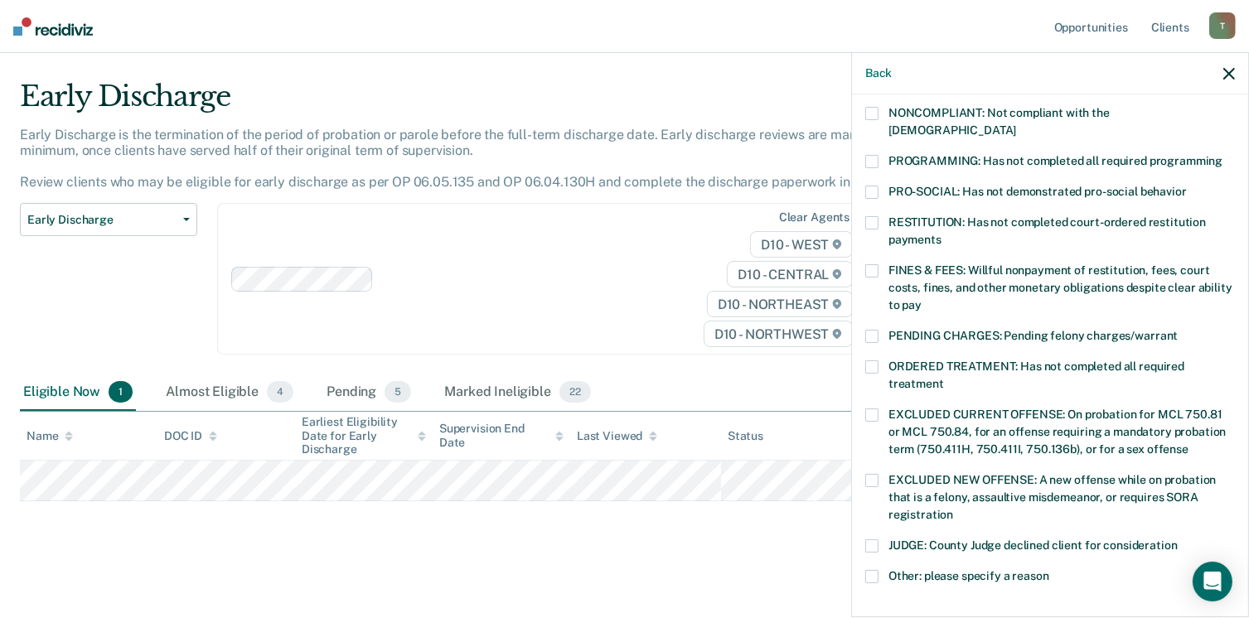
click at [868, 155] on span at bounding box center [871, 161] width 13 height 13
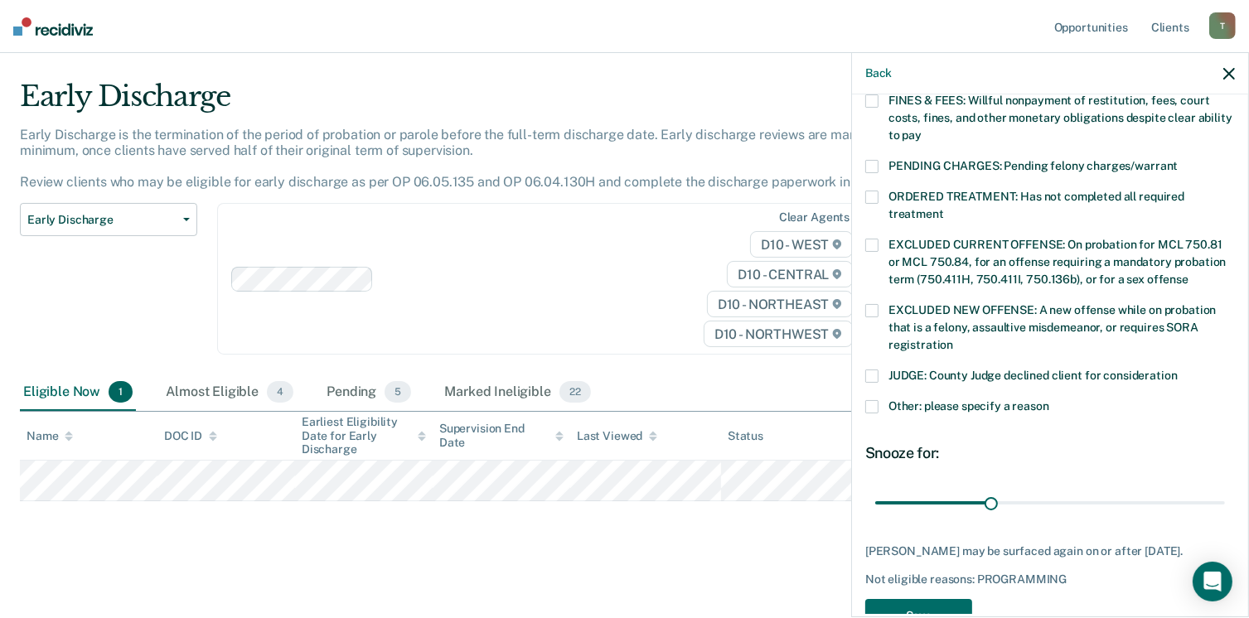
scroll to position [536, 0]
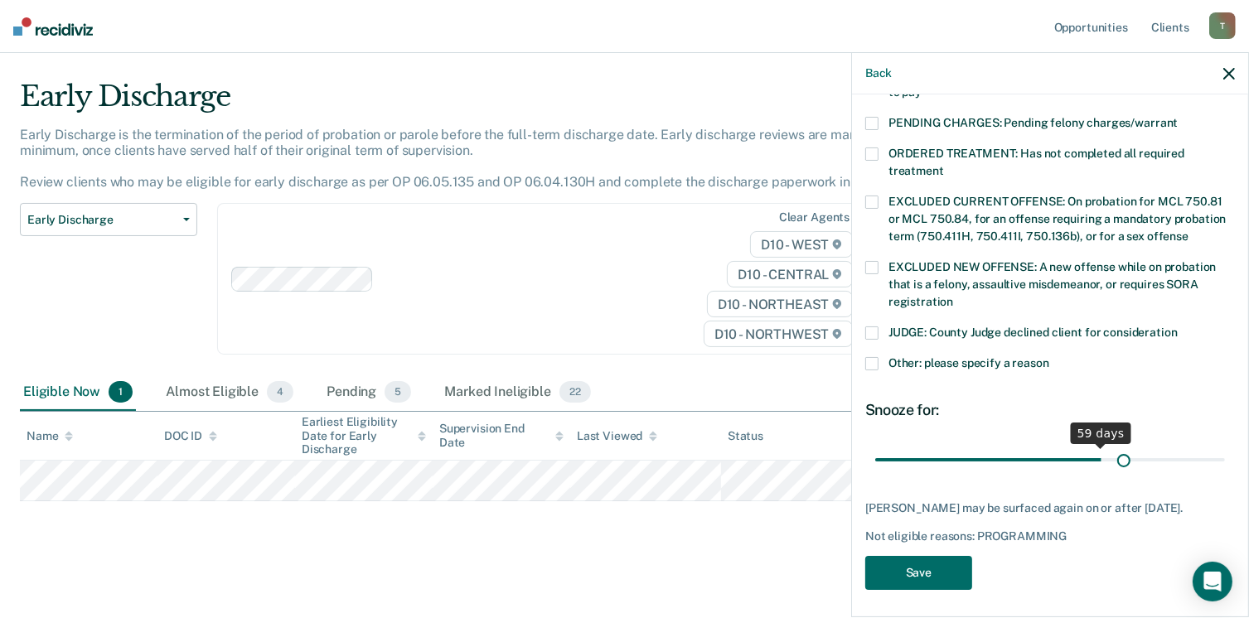
drag, startPoint x: 986, startPoint y: 439, endPoint x: 1114, endPoint y: 439, distance: 127.7
type input "65"
click at [1114, 446] on input "range" at bounding box center [1050, 460] width 350 height 29
click at [937, 560] on button "Save" at bounding box center [918, 573] width 107 height 34
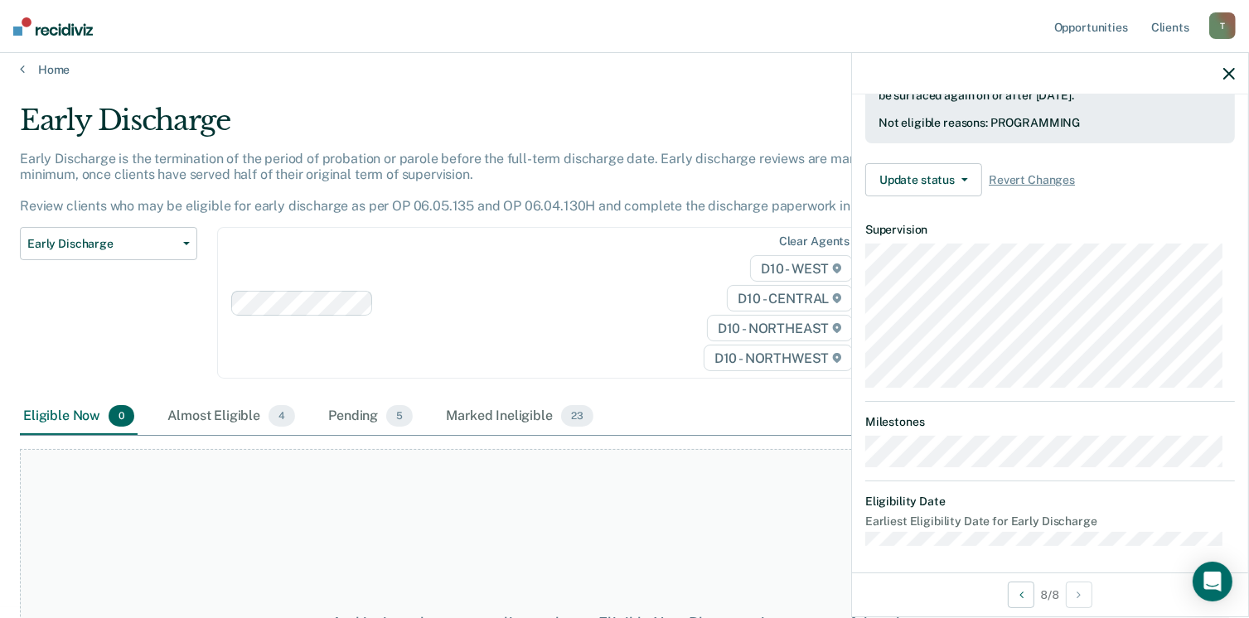
scroll to position [0, 0]
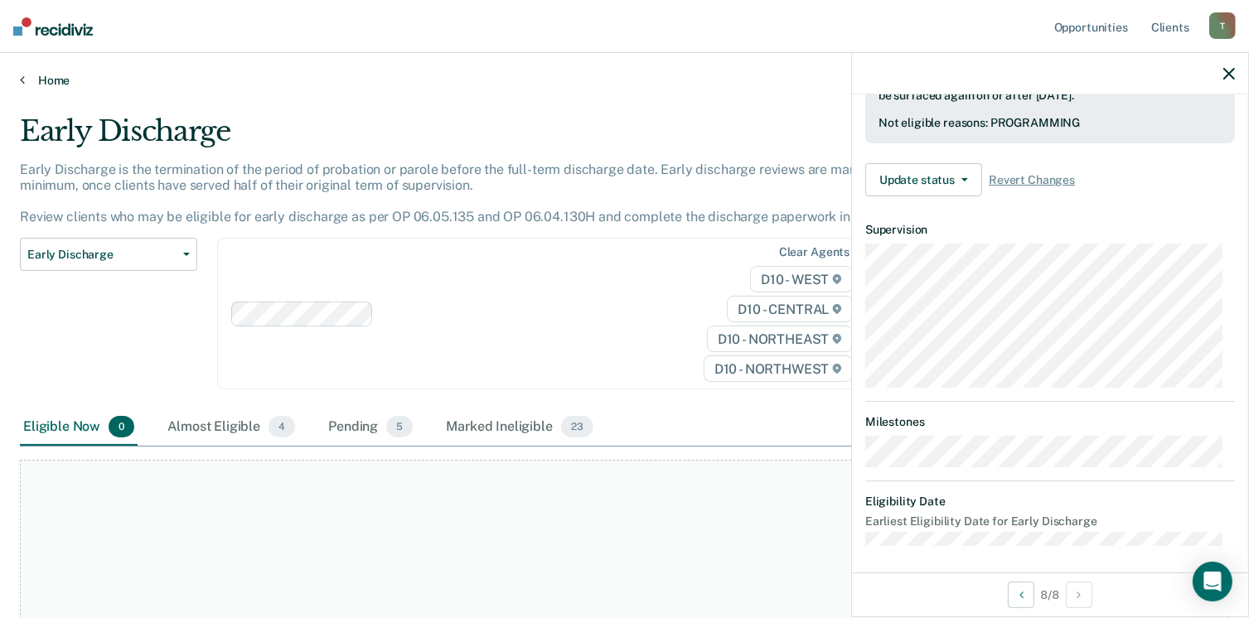
click at [55, 82] on link "Home" at bounding box center [624, 80] width 1209 height 15
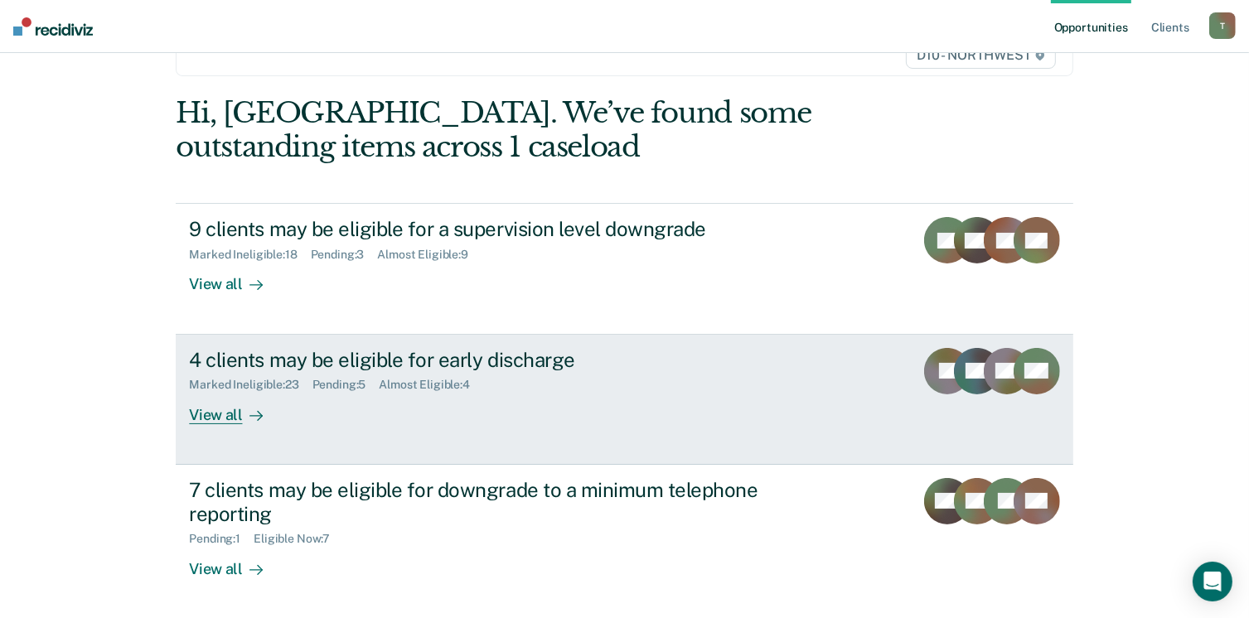
scroll to position [166, 0]
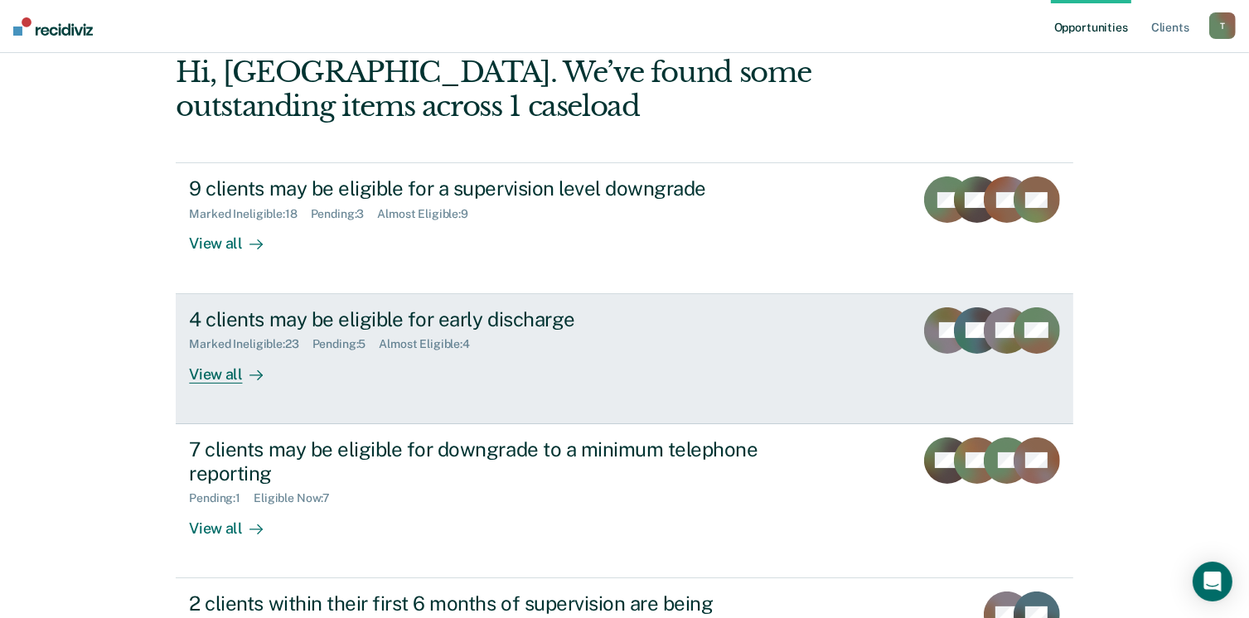
click at [211, 372] on div "View all" at bounding box center [235, 367] width 93 height 32
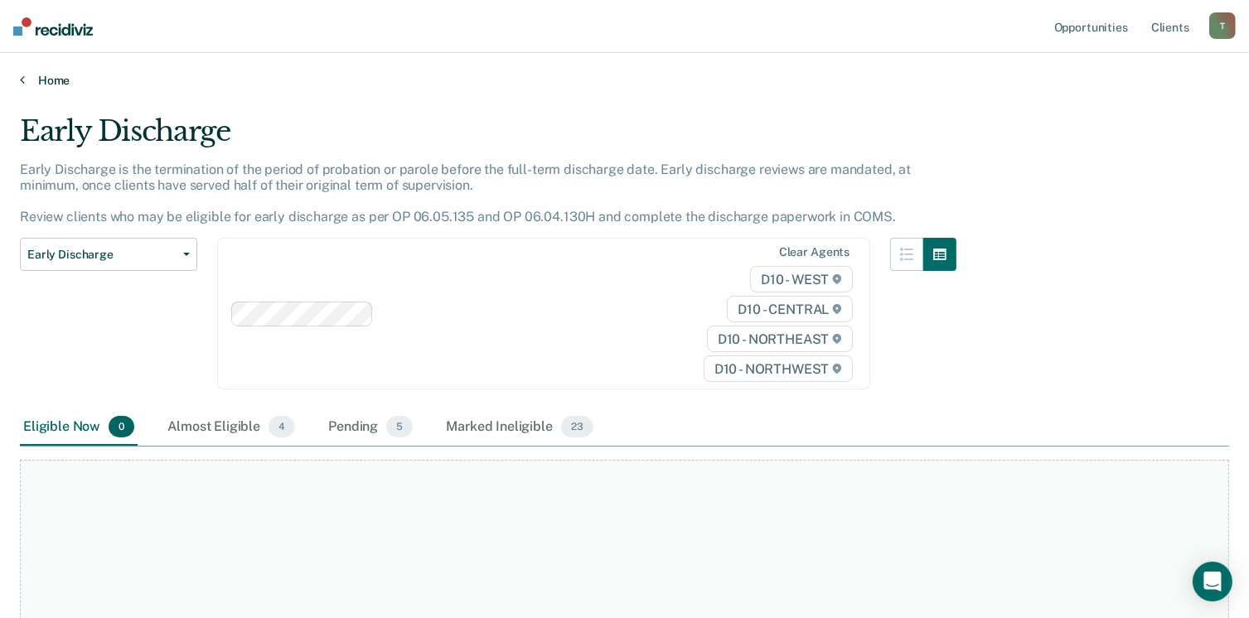
click at [51, 77] on link "Home" at bounding box center [624, 80] width 1209 height 15
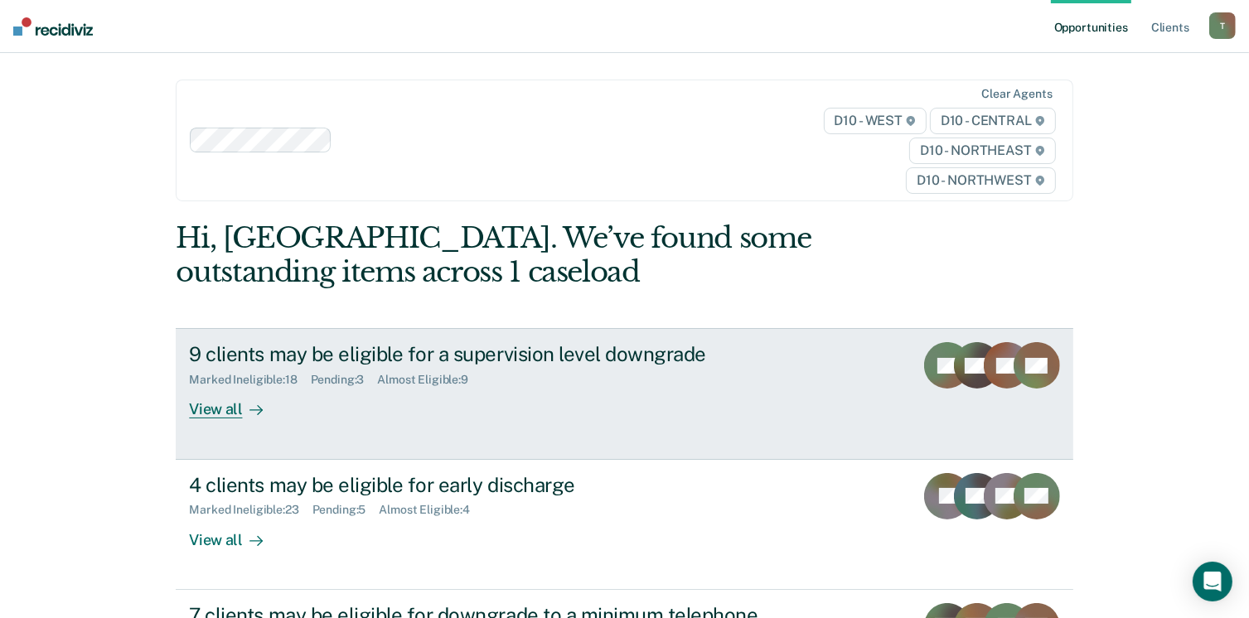
click at [205, 409] on div "View all" at bounding box center [235, 403] width 93 height 32
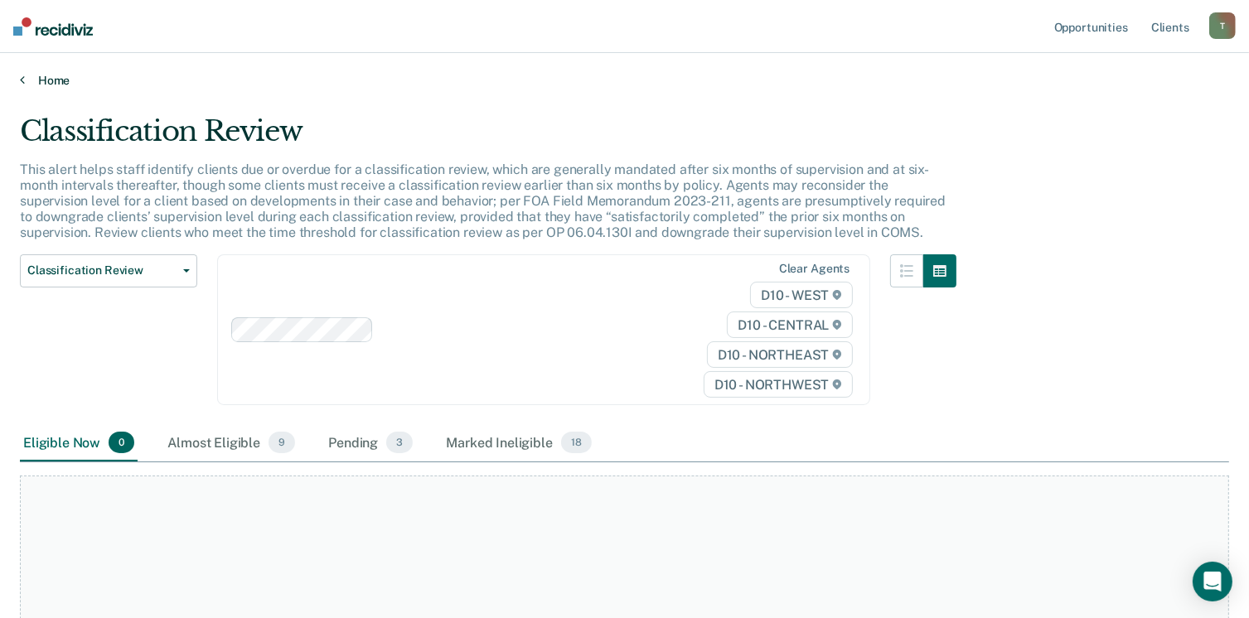
click at [57, 80] on link "Home" at bounding box center [624, 80] width 1209 height 15
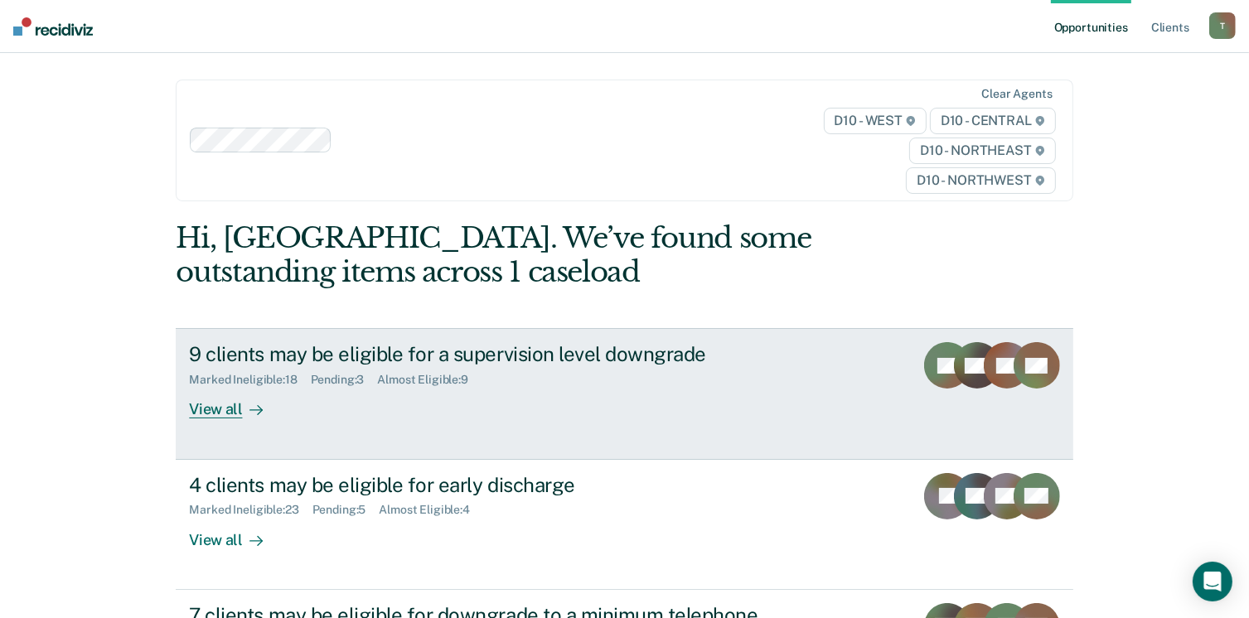
click at [972, 379] on rect at bounding box center [977, 365] width 46 height 46
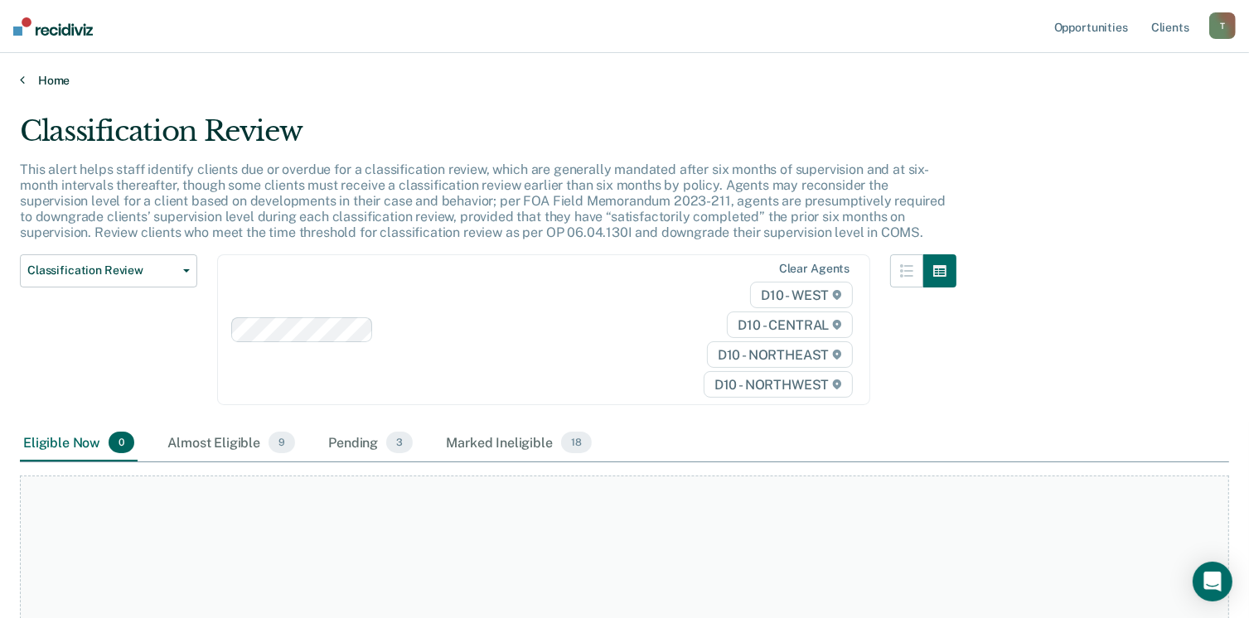
click at [61, 77] on link "Home" at bounding box center [624, 80] width 1209 height 15
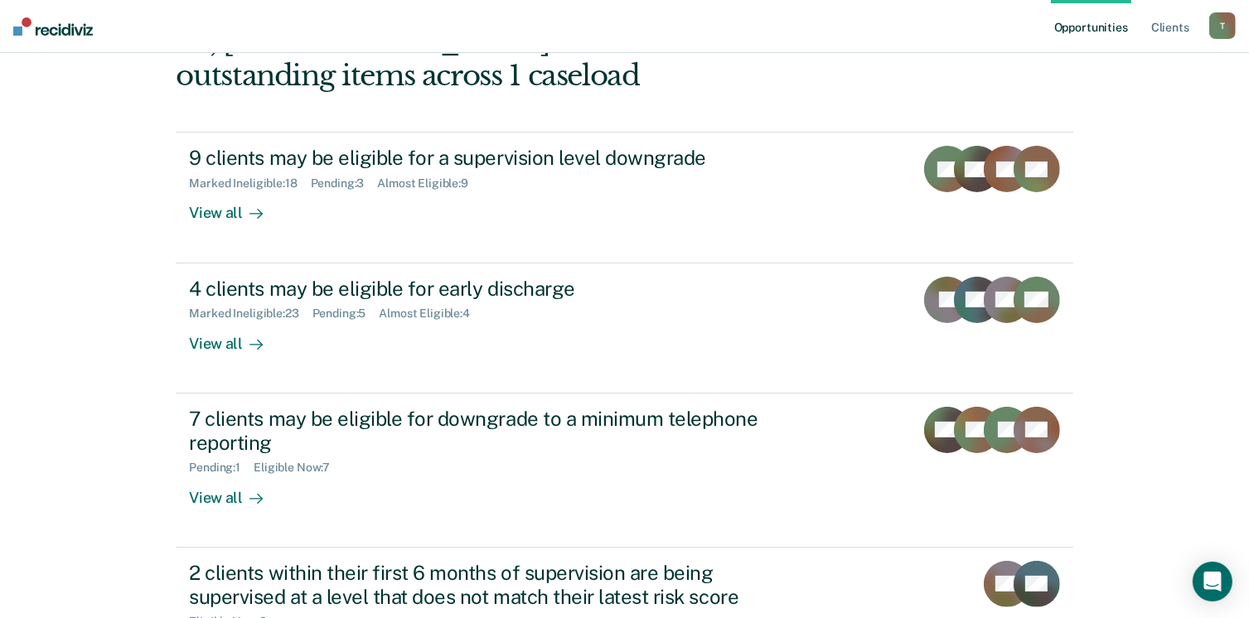
scroll to position [249, 0]
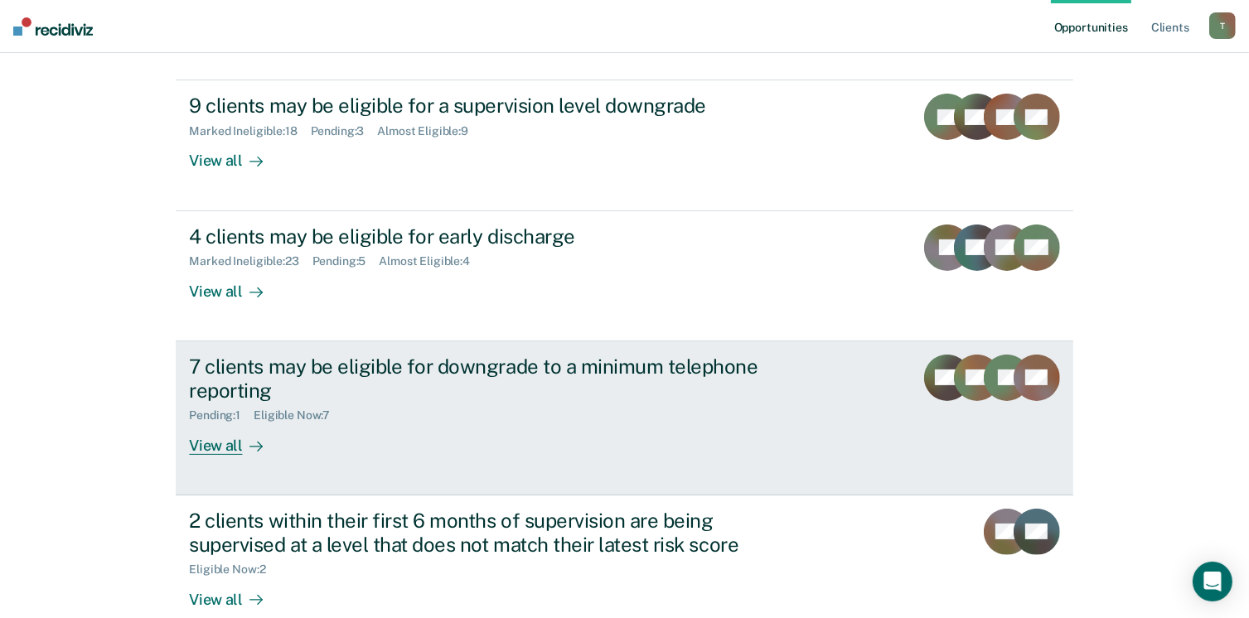
click at [220, 451] on div "View all" at bounding box center [235, 439] width 93 height 32
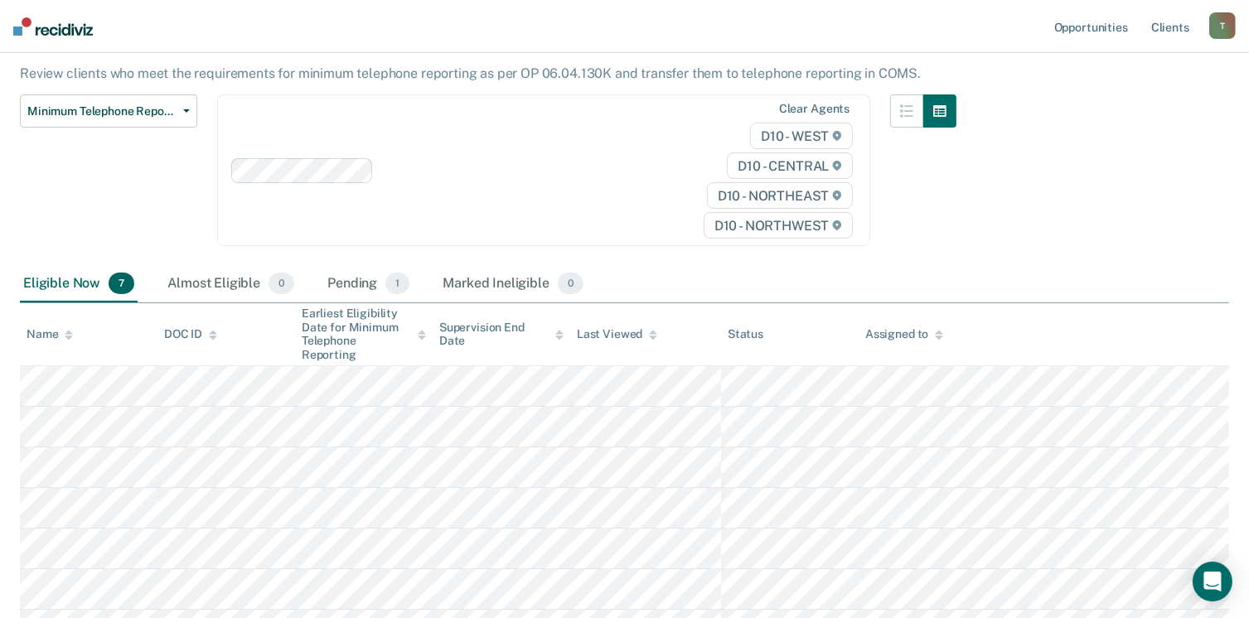
scroll to position [111, 0]
